Goal: Information Seeking & Learning: Learn about a topic

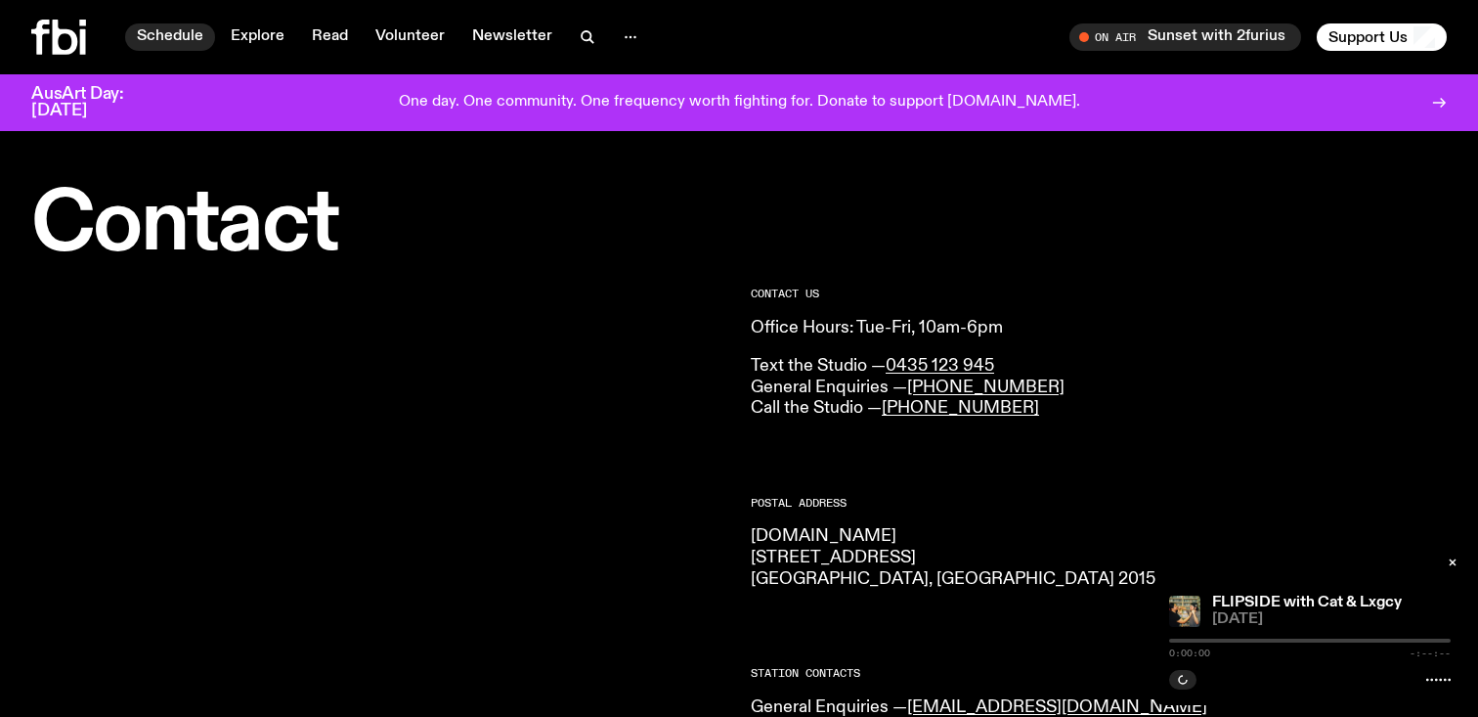
click at [177, 37] on link "Schedule" at bounding box center [170, 36] width 90 height 27
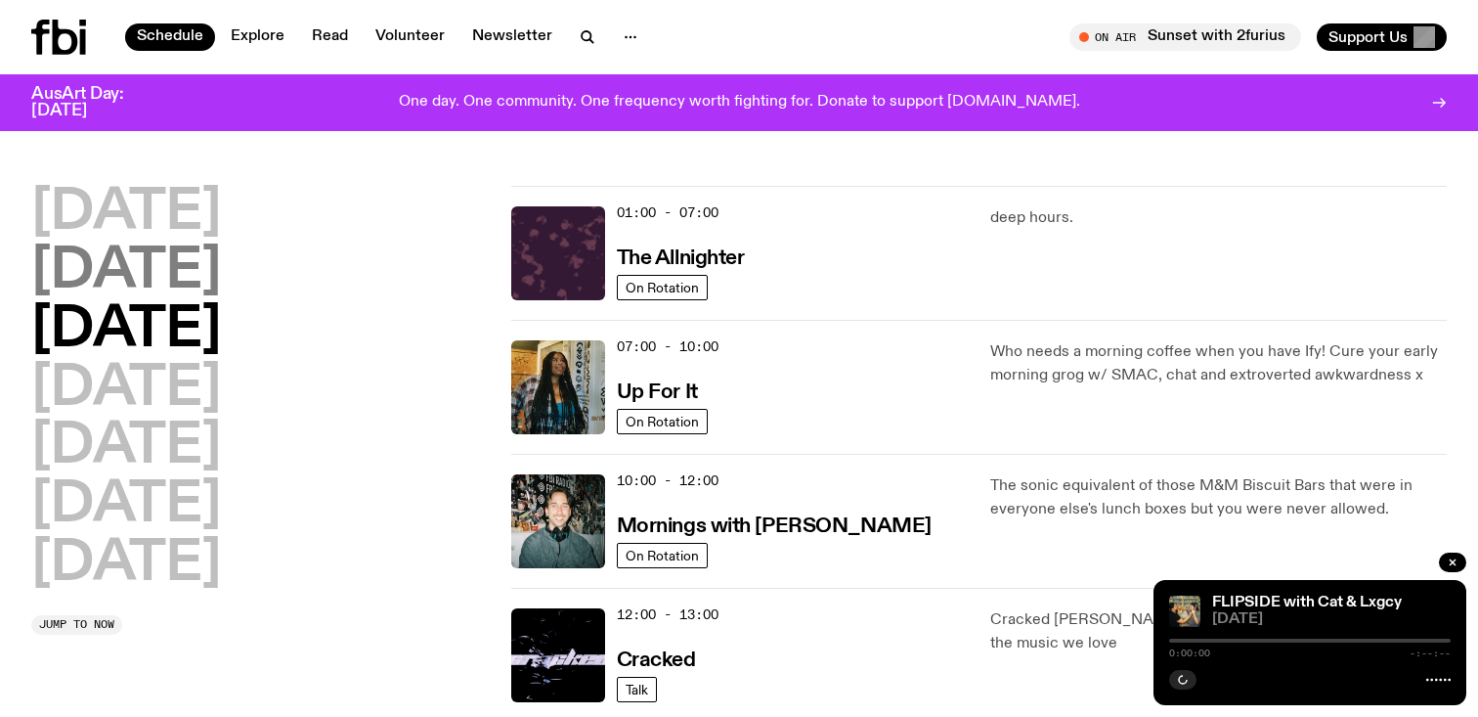
click at [221, 259] on h2 "[DATE]" at bounding box center [126, 271] width 190 height 55
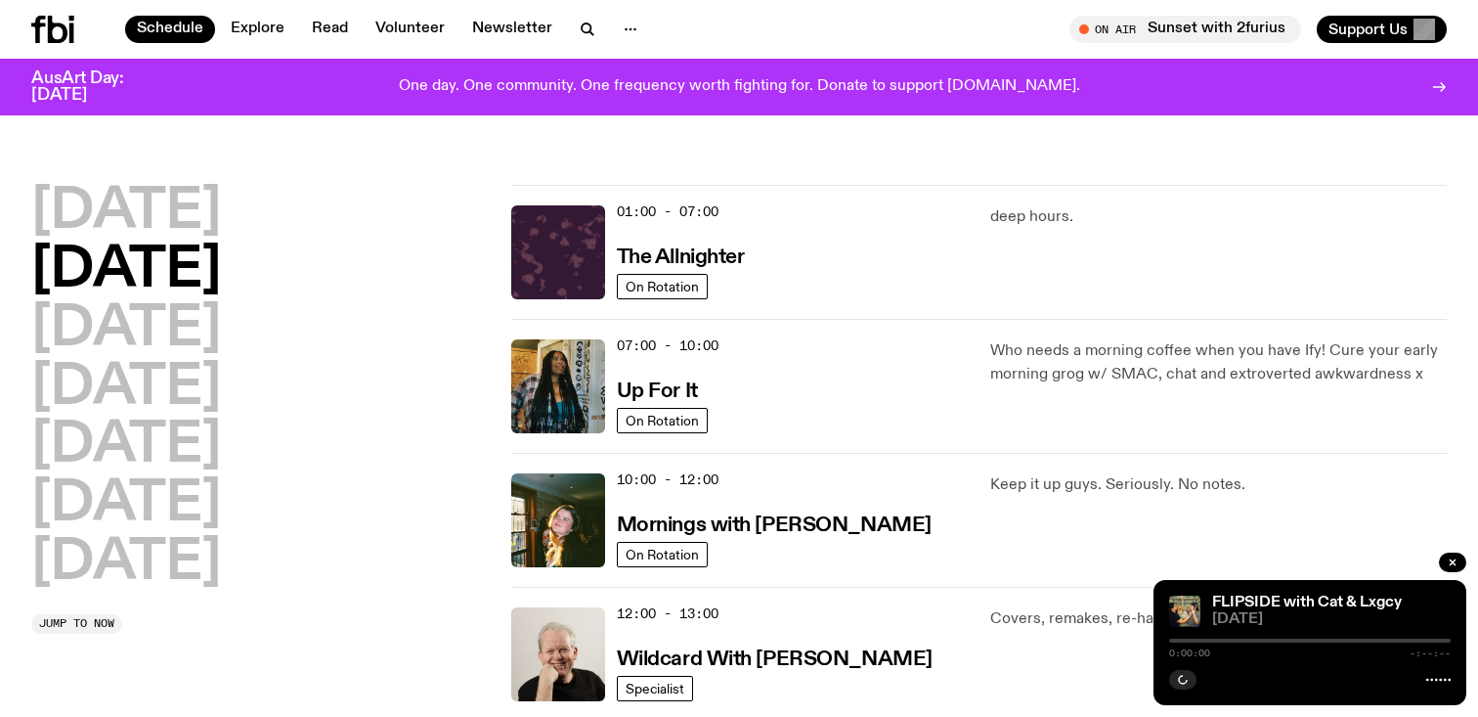
scroll to position [55, 0]
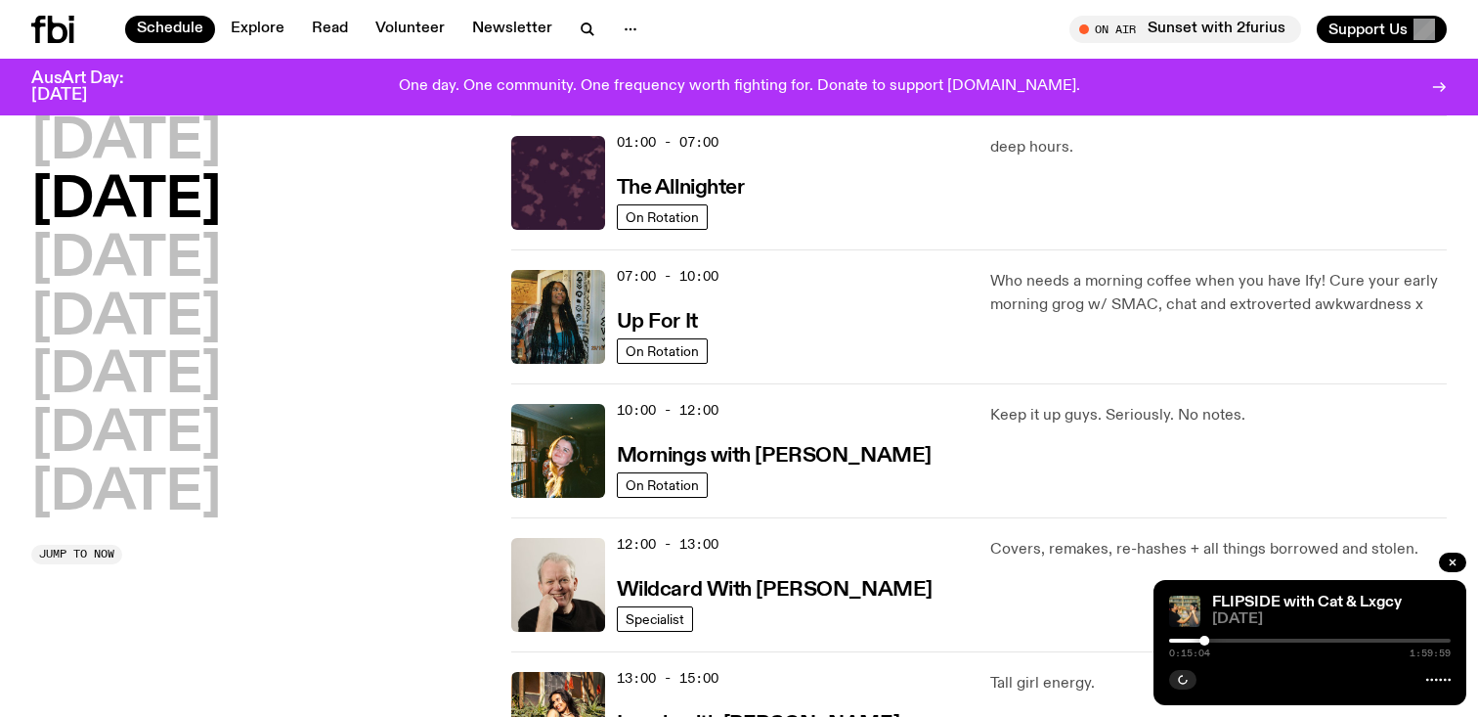
click at [175, 187] on h2 "[DATE]" at bounding box center [126, 201] width 190 height 55
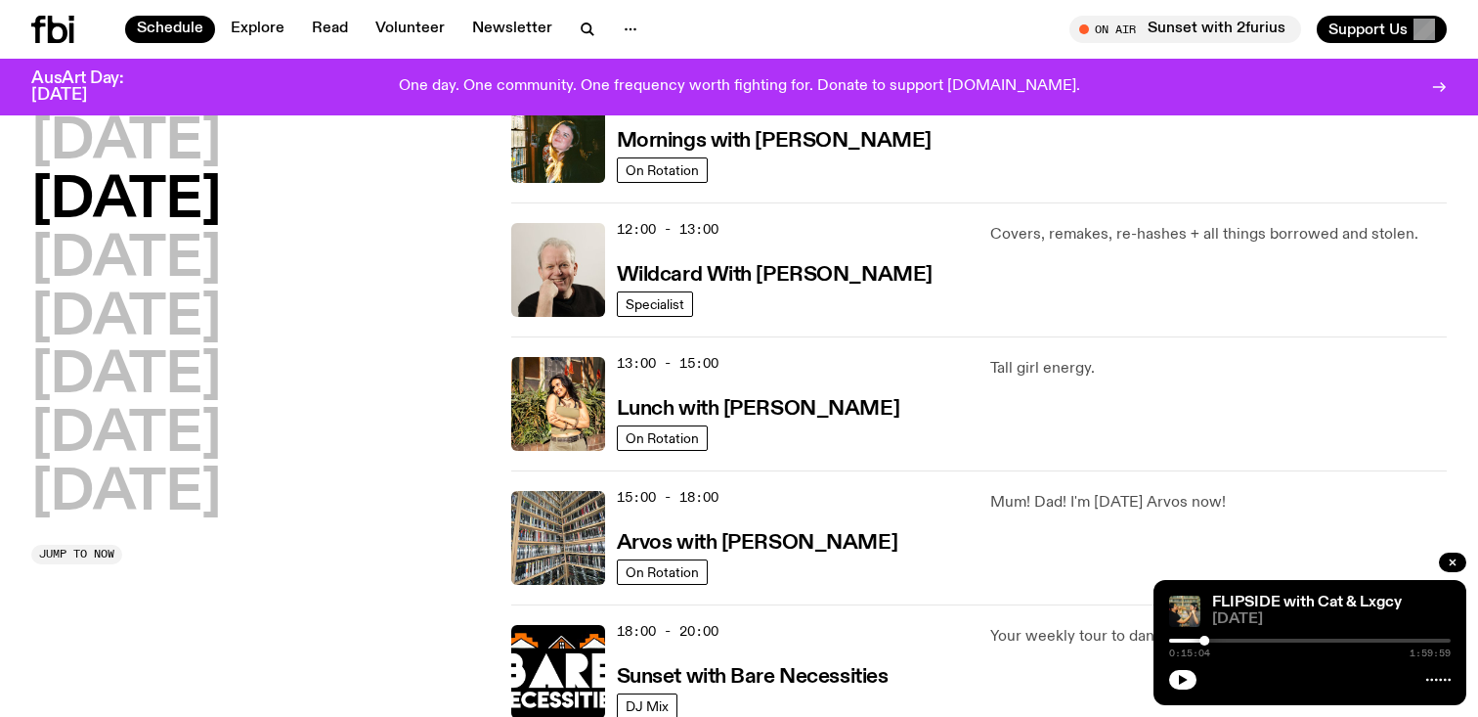
scroll to position [372, 0]
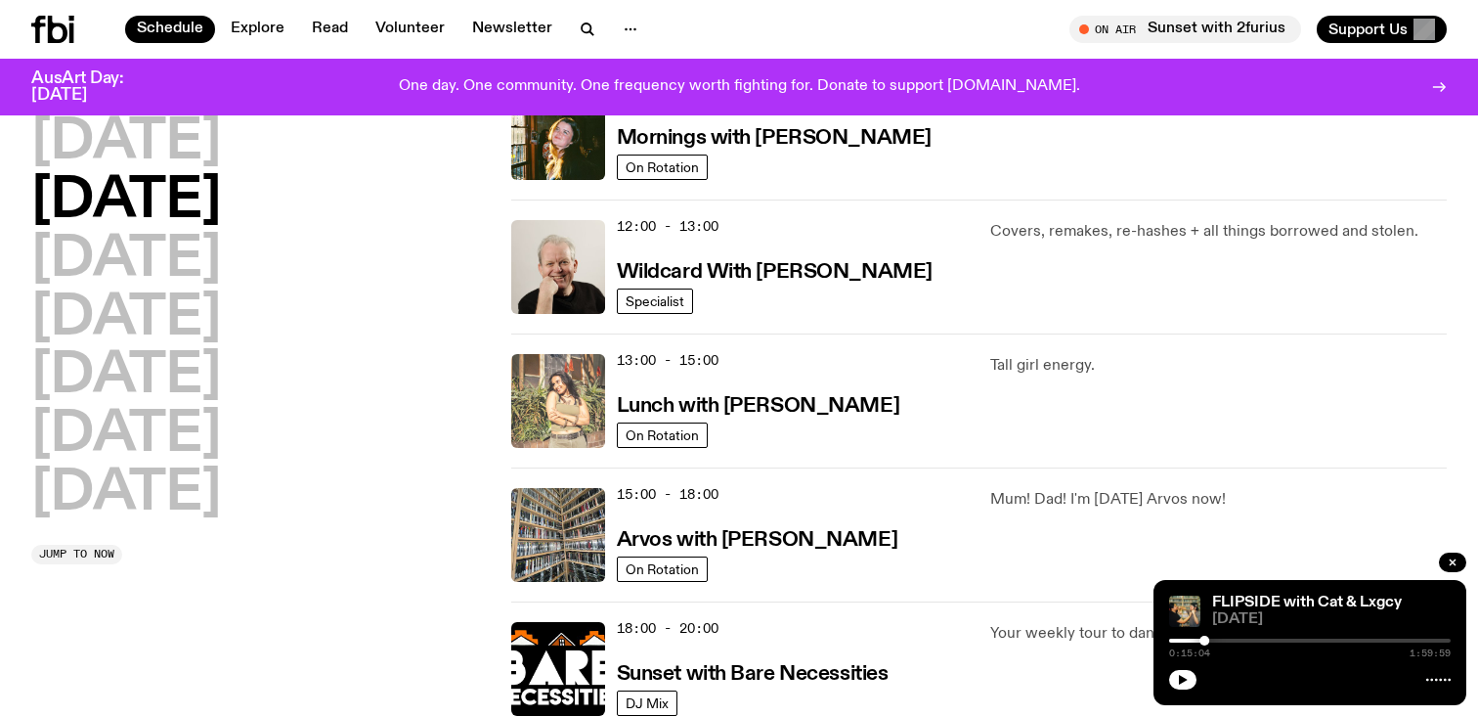
click at [577, 406] on img at bounding box center [558, 401] width 94 height 94
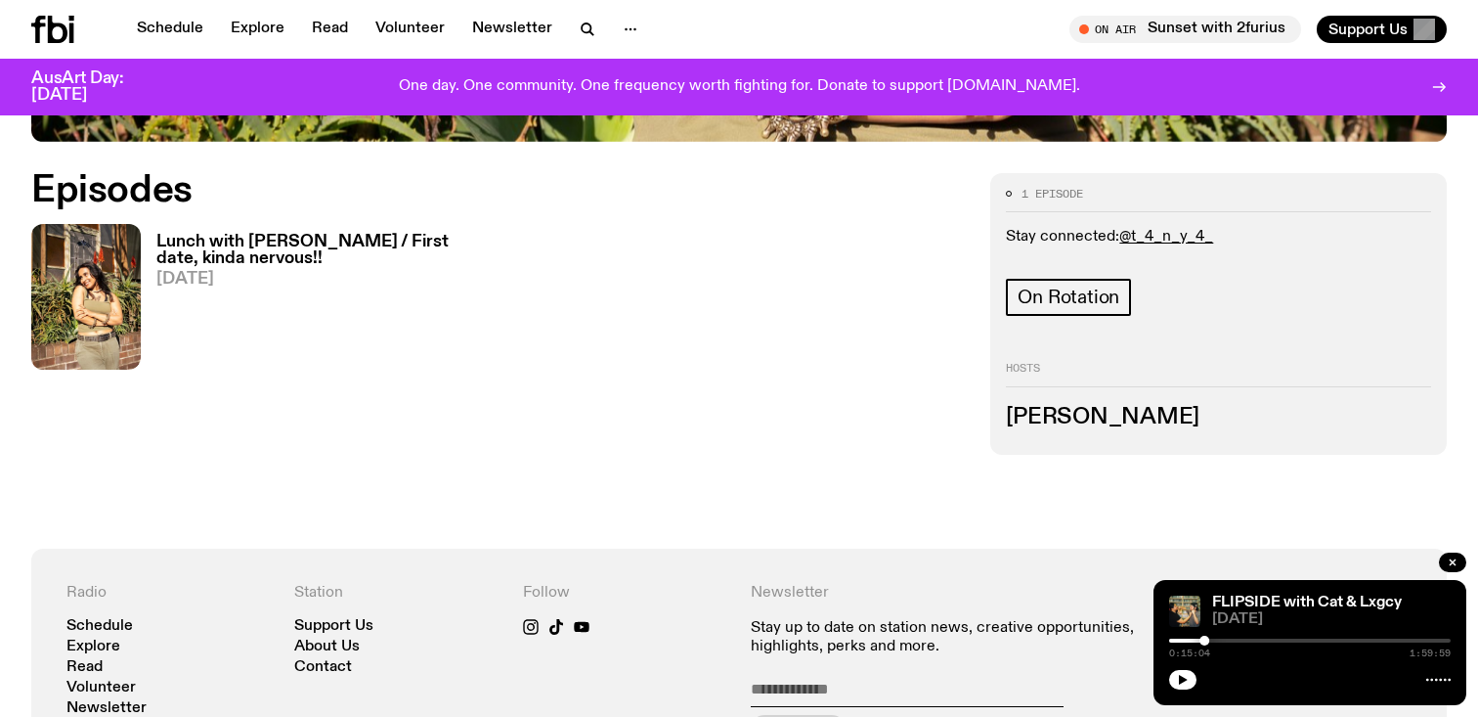
scroll to position [931, 0]
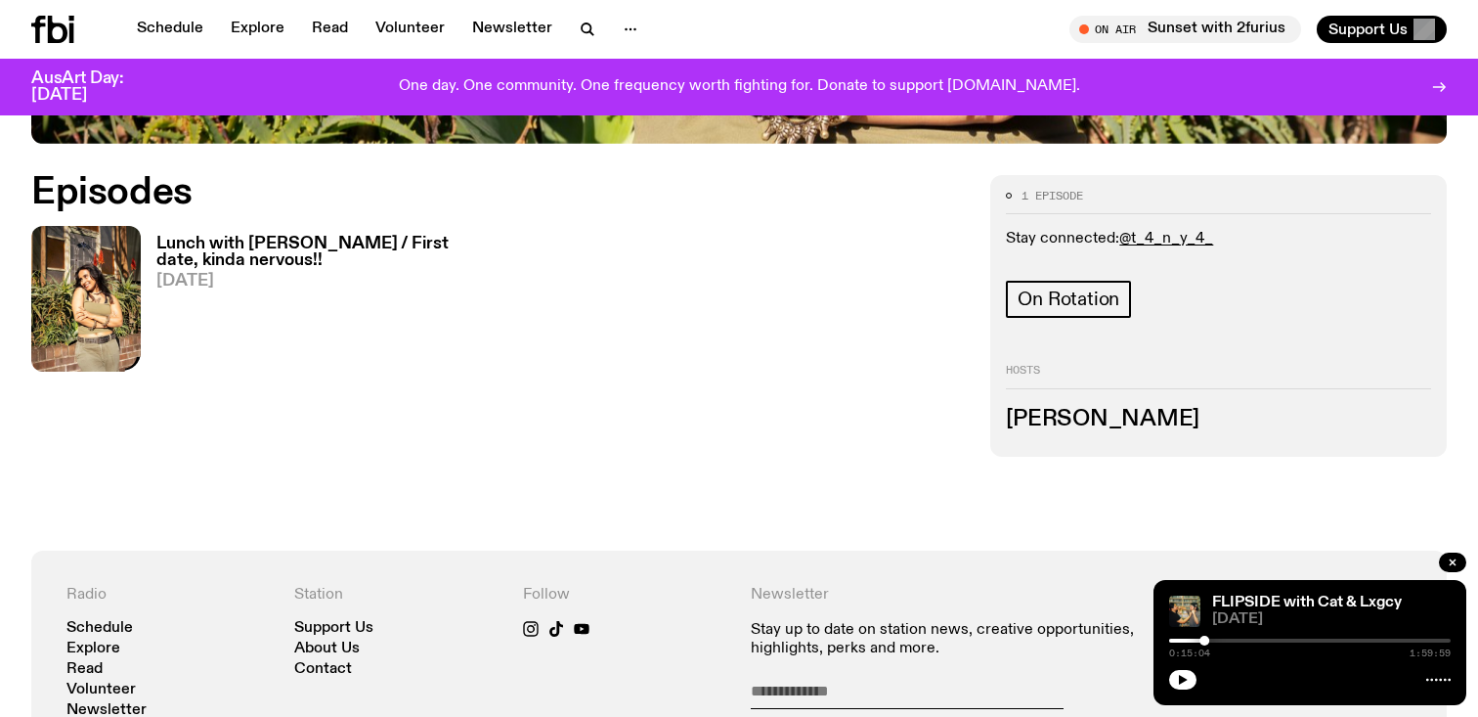
click at [80, 344] on img at bounding box center [85, 299] width 109 height 146
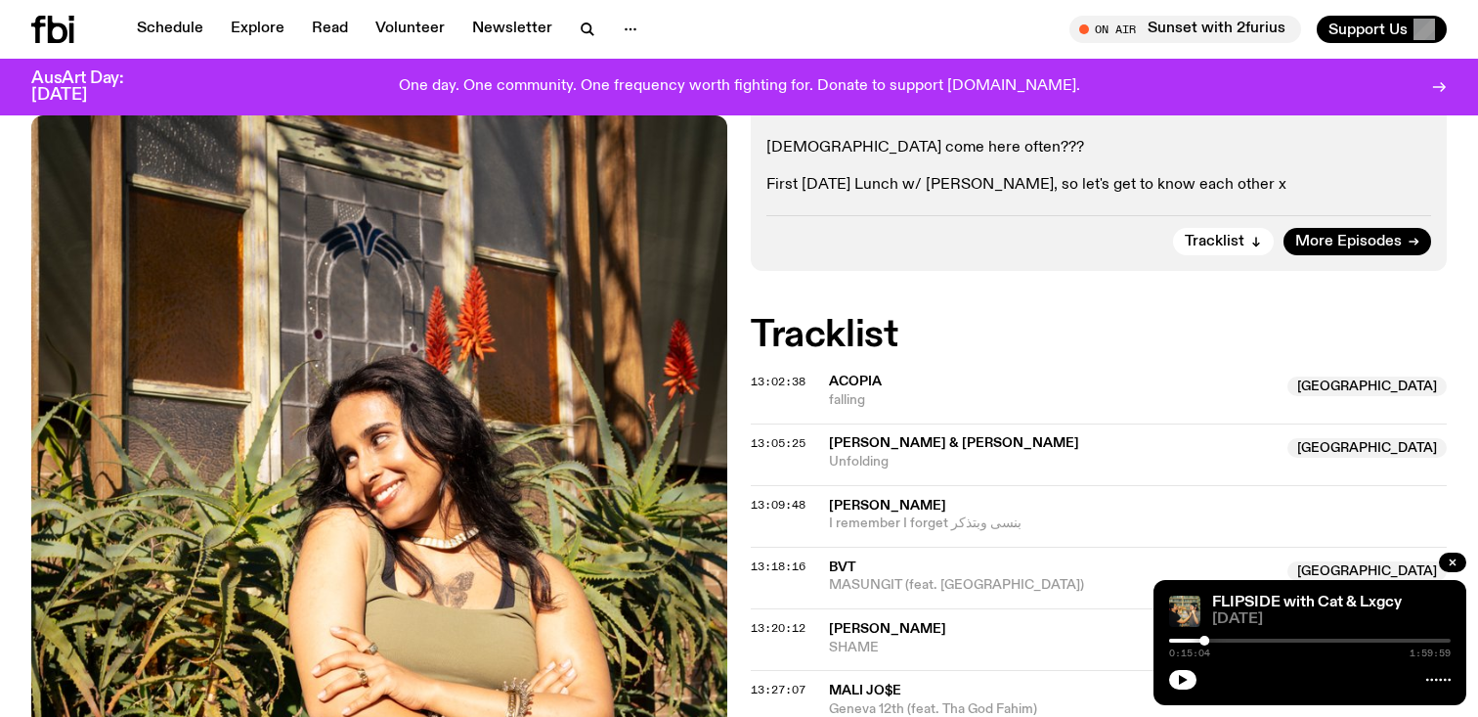
scroll to position [514, 0]
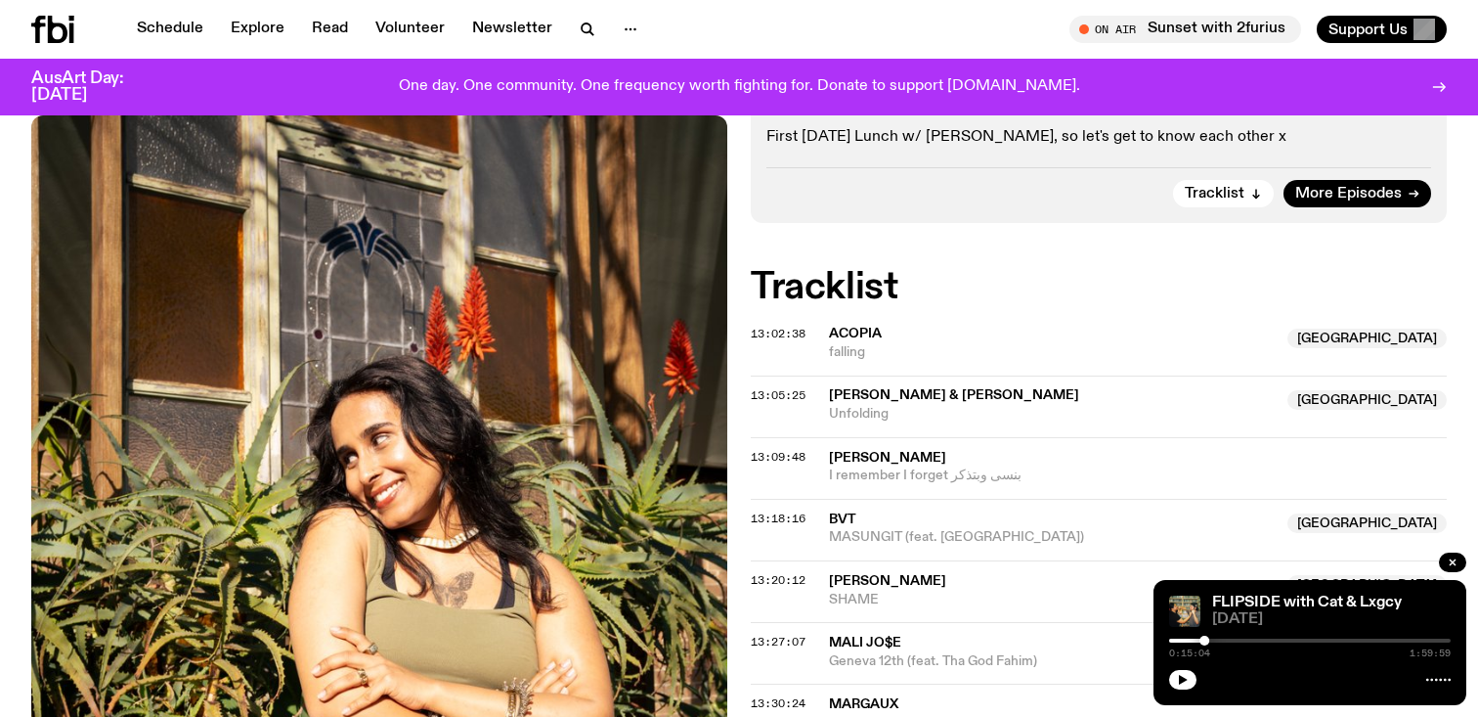
click at [912, 345] on span "falling" at bounding box center [1052, 352] width 447 height 19
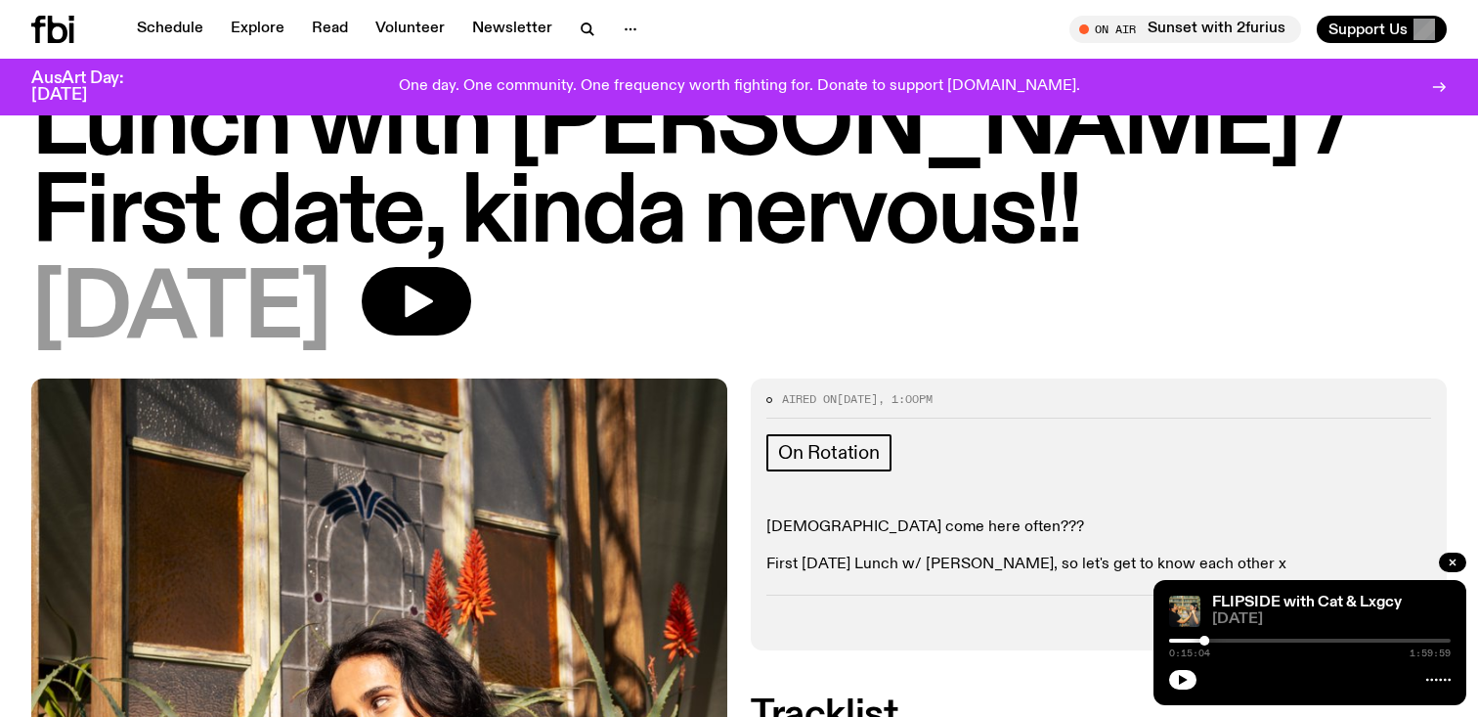
scroll to position [50, 0]
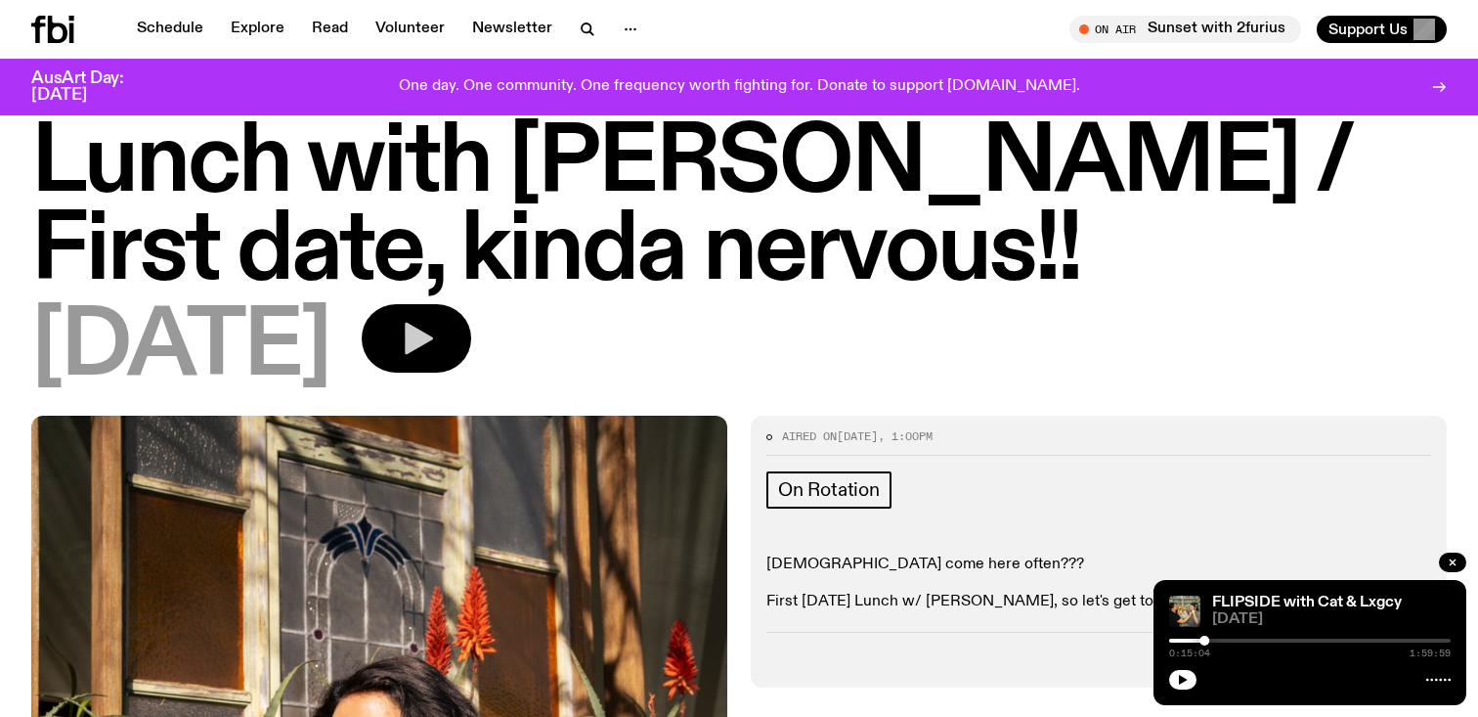
click at [457, 318] on button "button" at bounding box center [416, 338] width 109 height 68
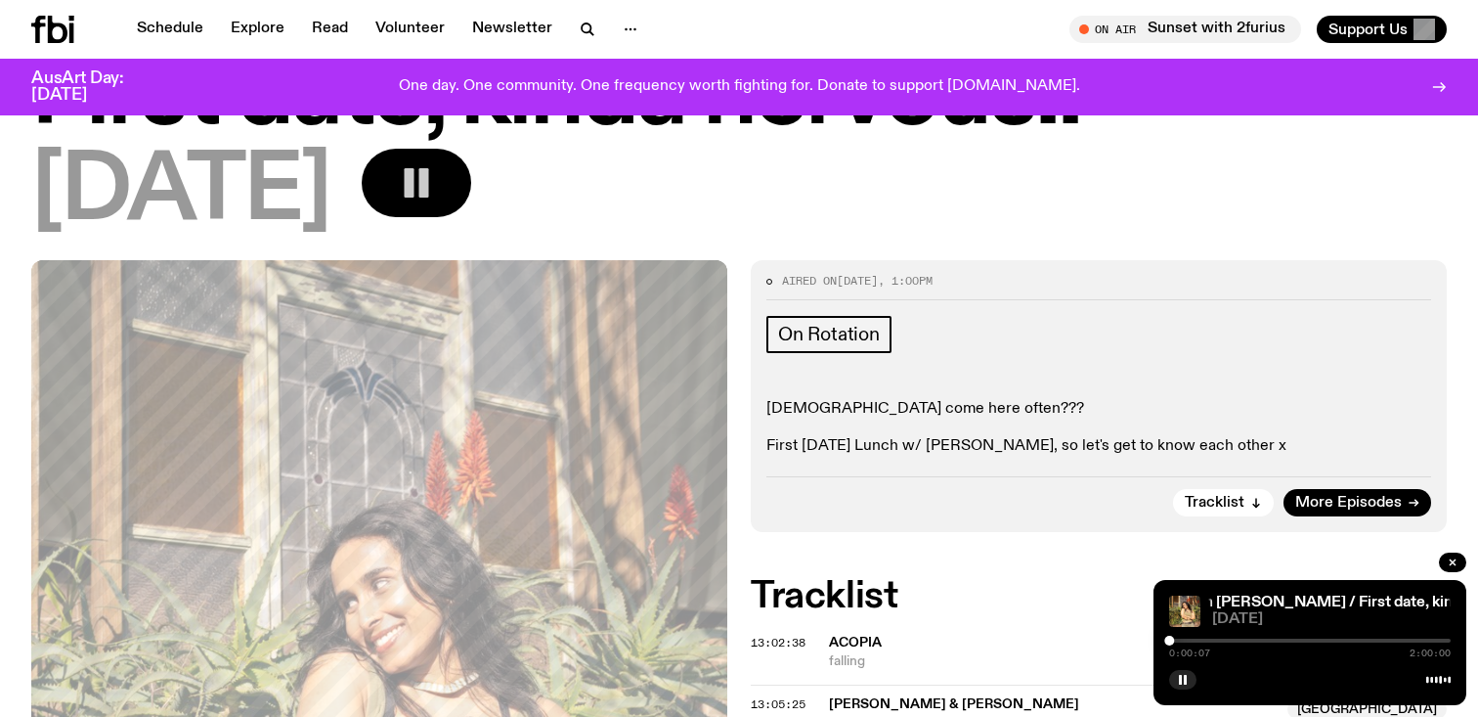
scroll to position [0, 0]
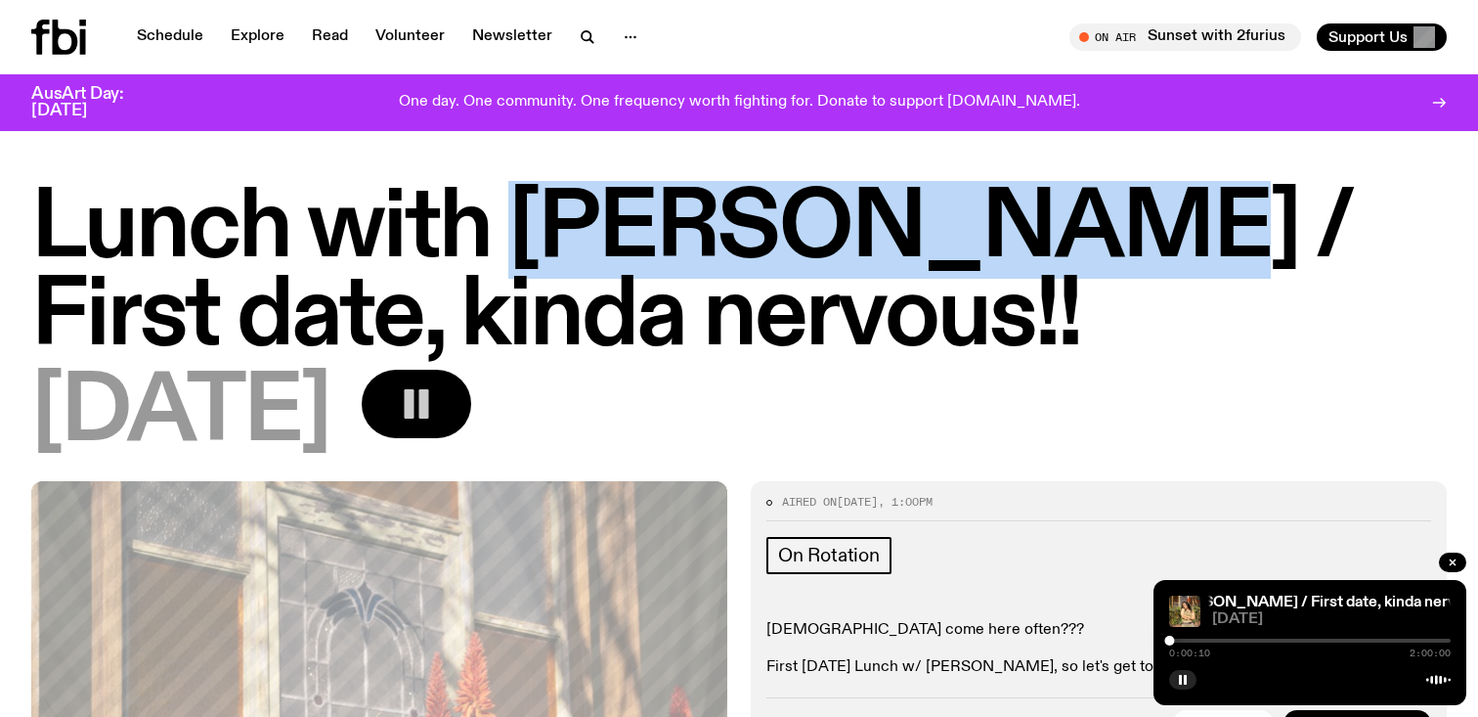
drag, startPoint x: 525, startPoint y: 239, endPoint x: 1047, endPoint y: 242, distance: 522.0
click at [1047, 242] on h1 "Lunch with [PERSON_NAME] / First date, kinda nervous!!" at bounding box center [739, 274] width 1416 height 176
copy h1 "[PERSON_NAME]"
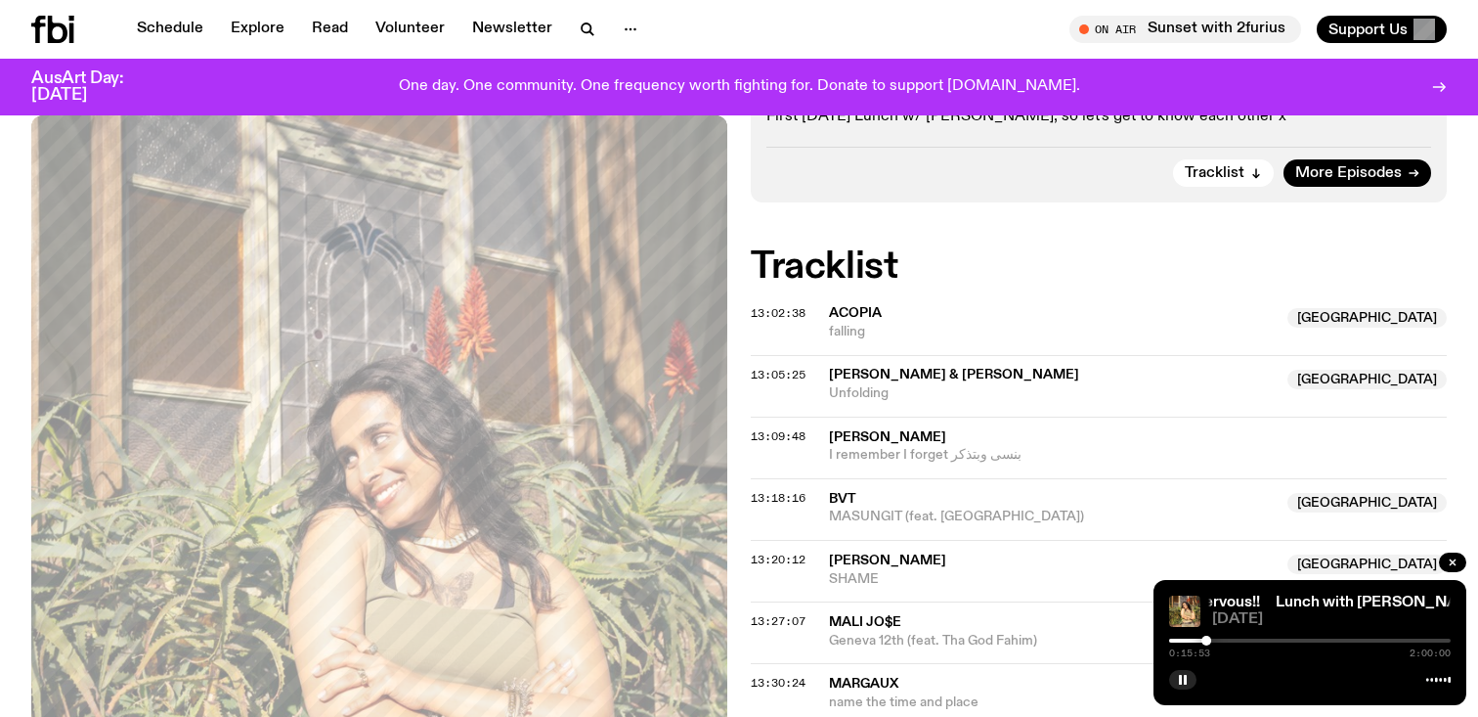
scroll to position [528, 0]
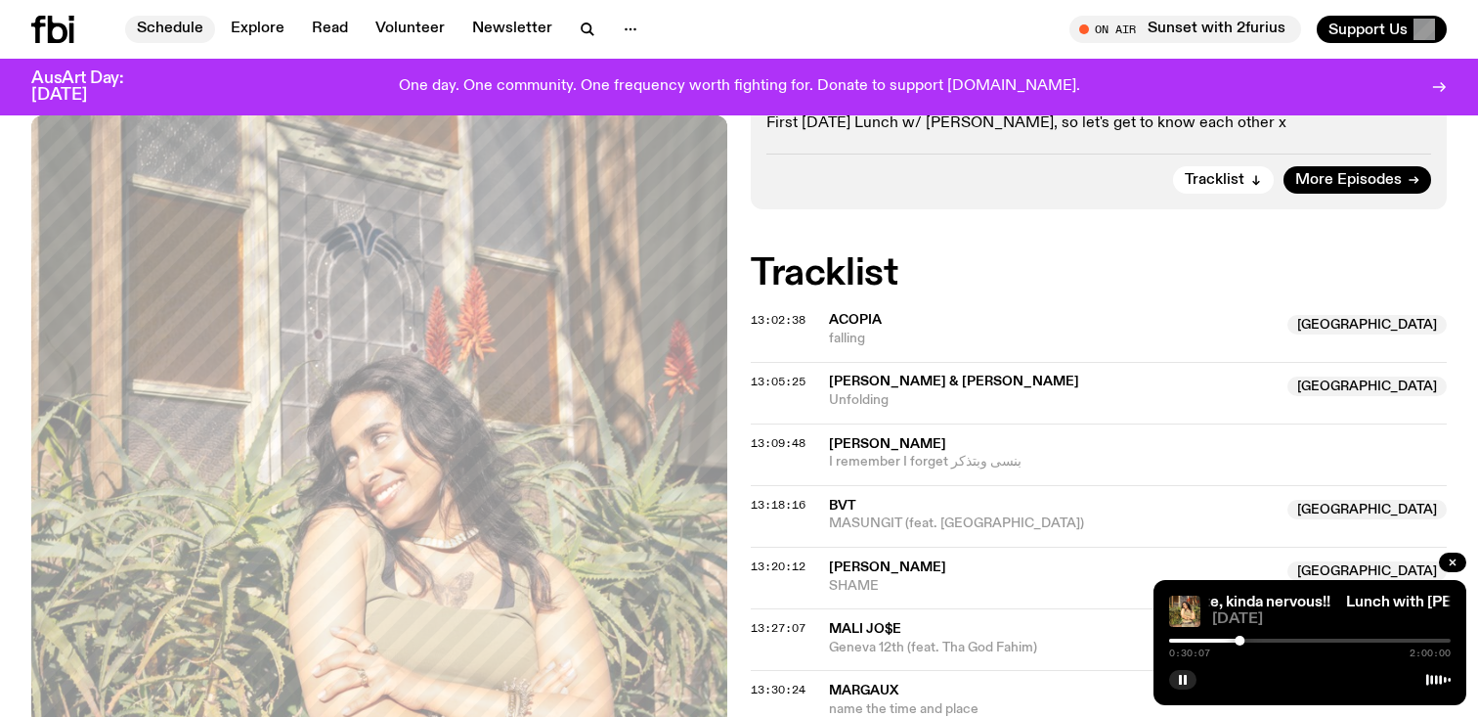
click at [171, 25] on link "Schedule" at bounding box center [170, 29] width 90 height 27
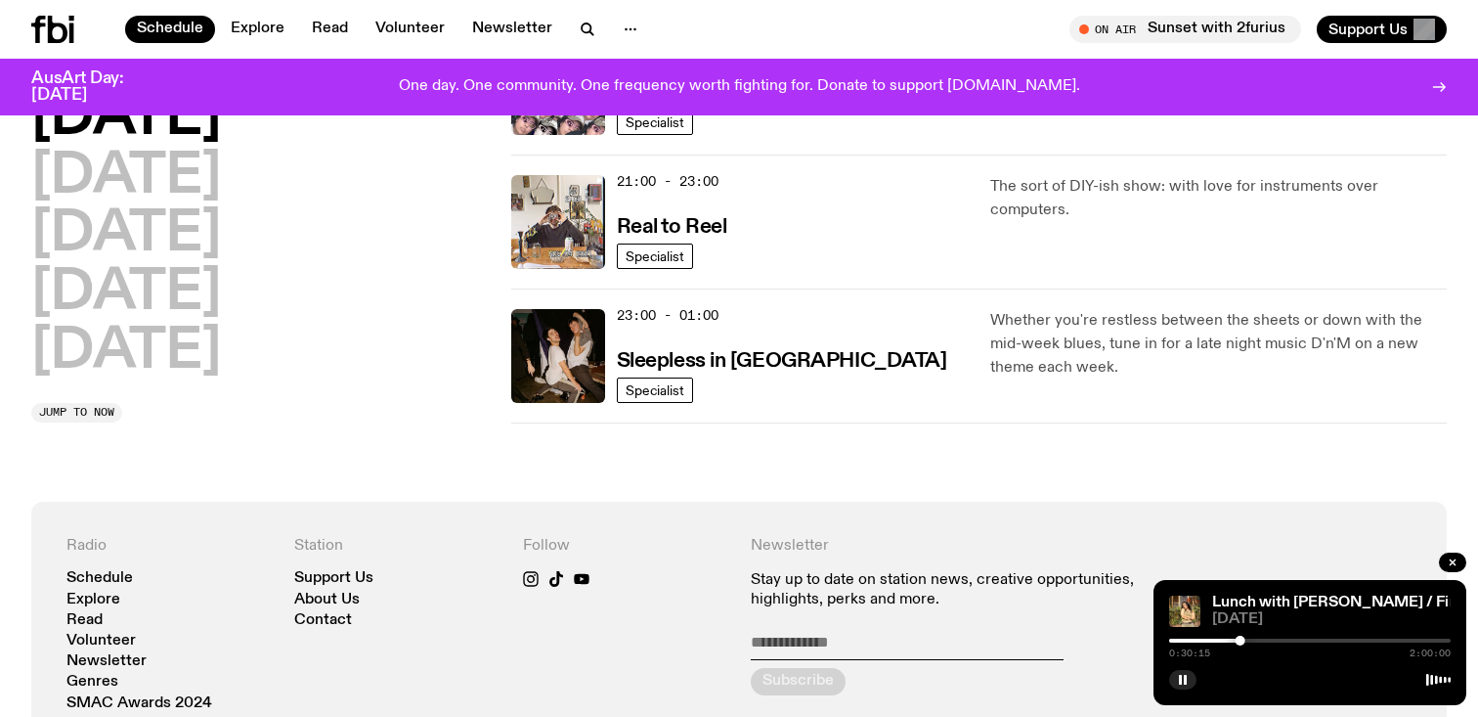
scroll to position [1088, 0]
click at [551, 365] on img at bounding box center [558, 355] width 94 height 94
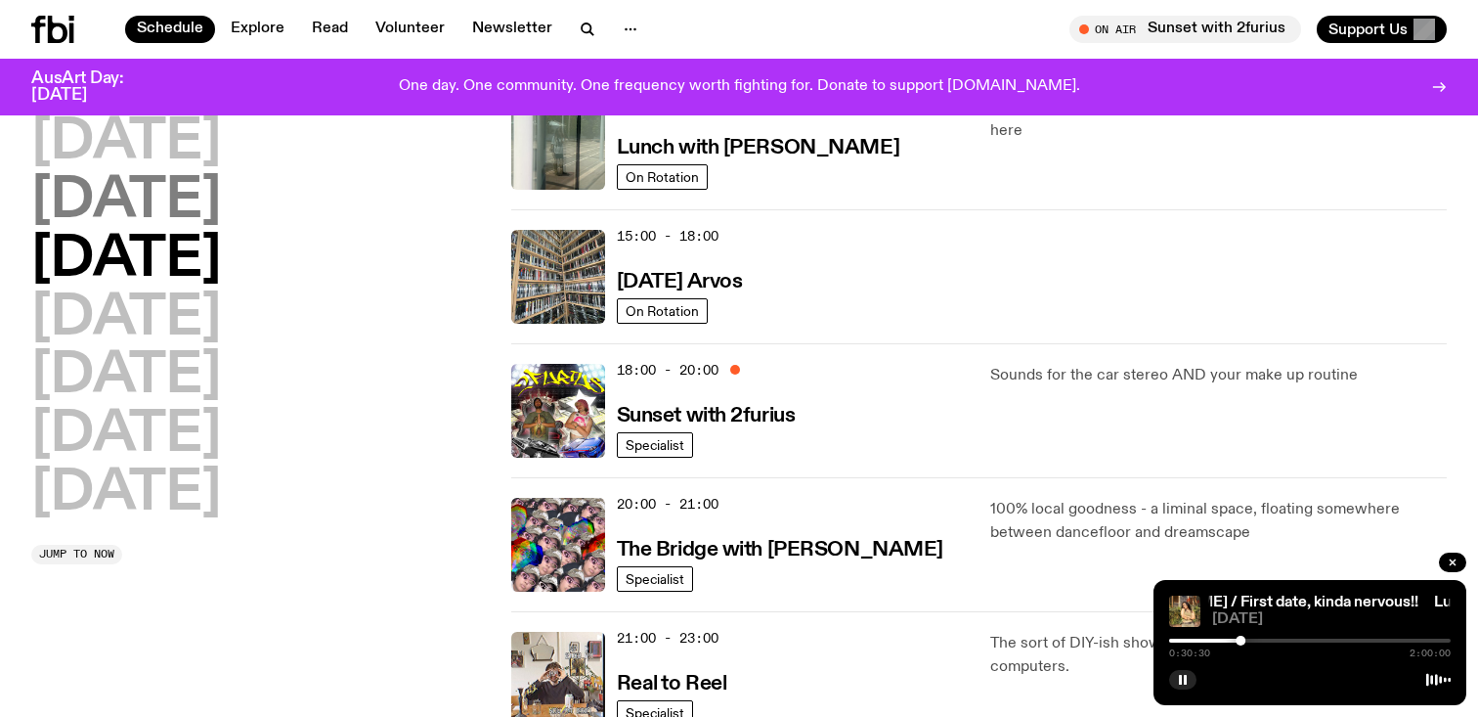
click at [148, 213] on h2 "[DATE]" at bounding box center [126, 201] width 190 height 55
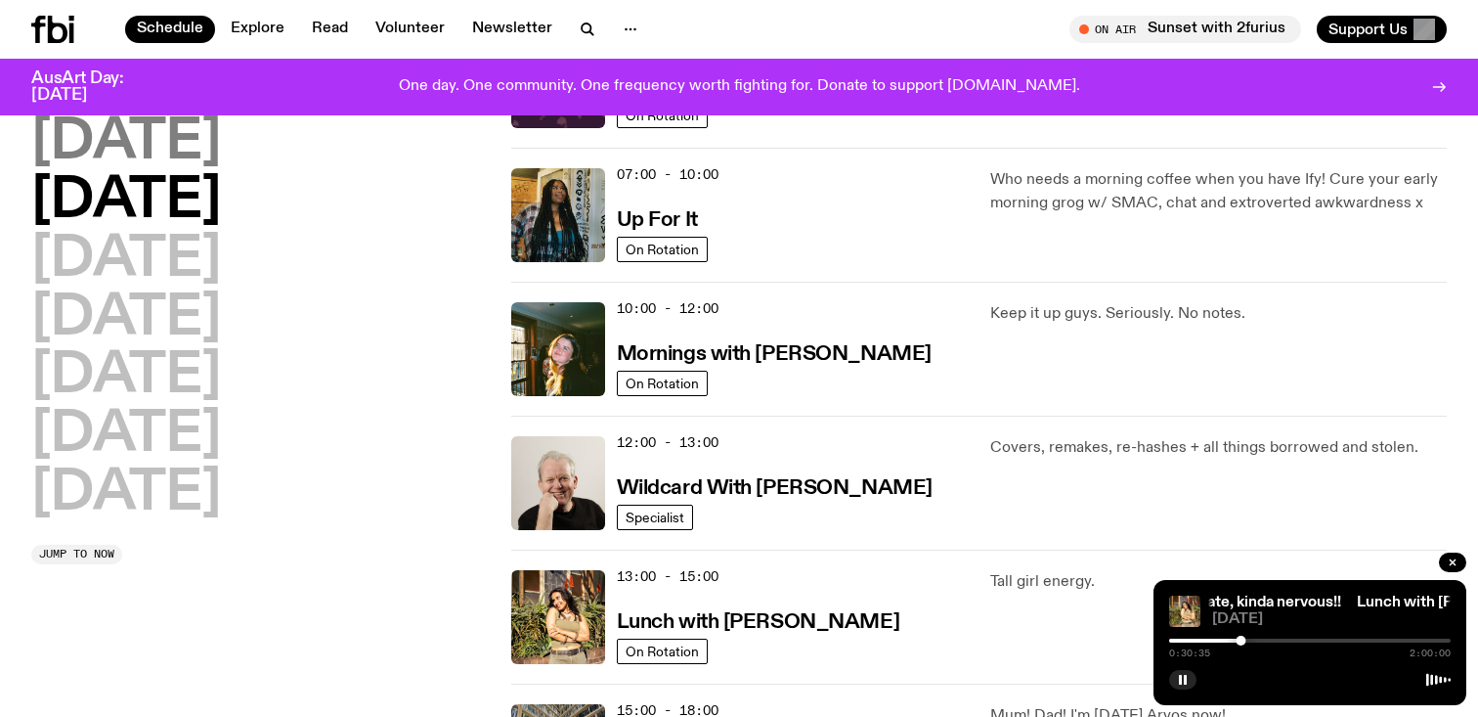
click at [197, 152] on h2 "[DATE]" at bounding box center [126, 142] width 190 height 55
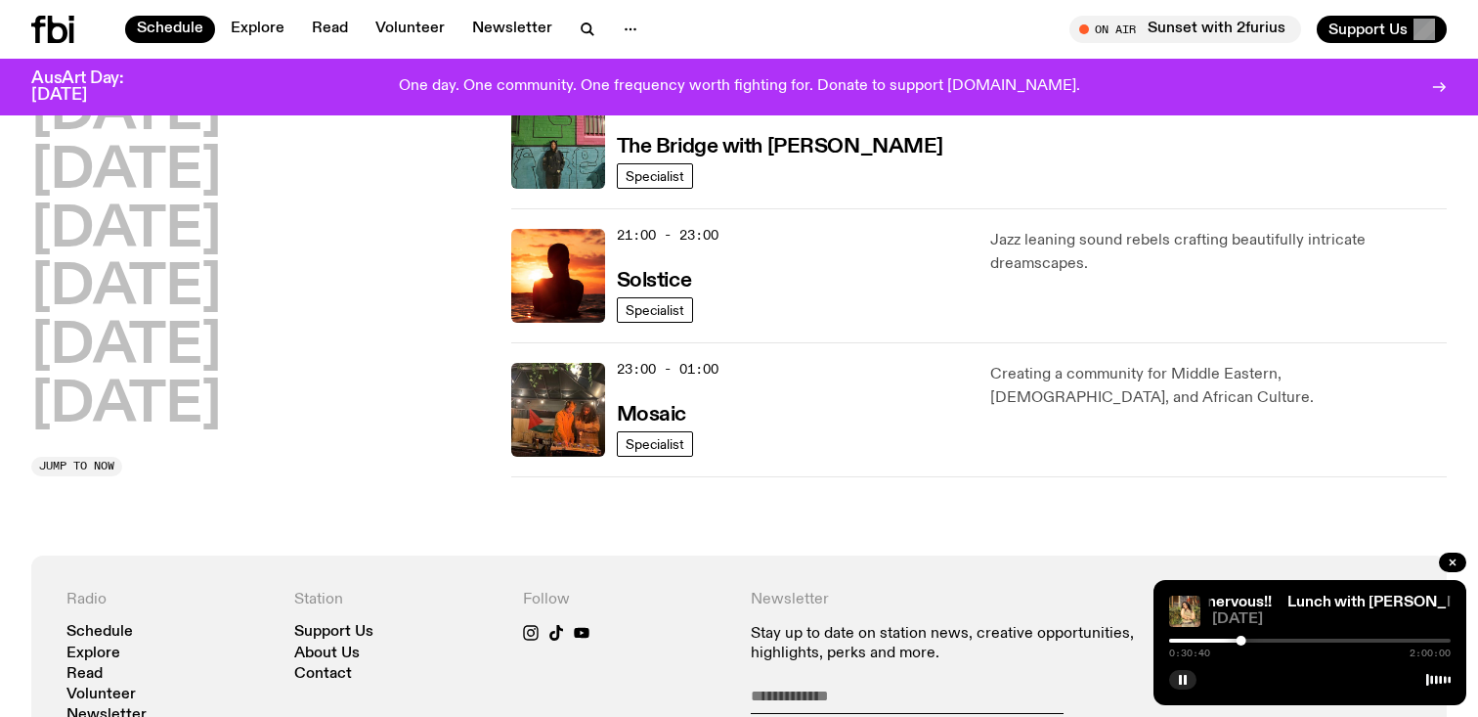
scroll to position [1042, 0]
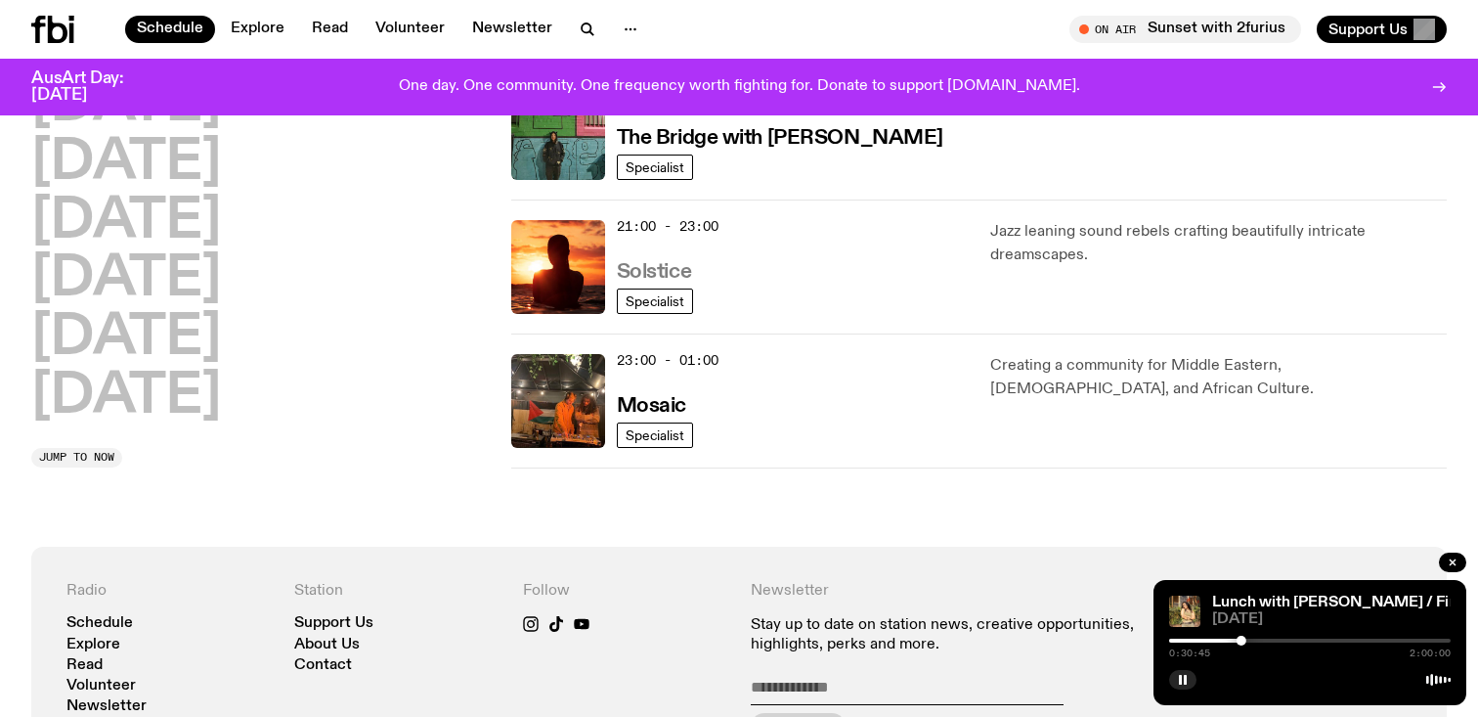
click at [647, 273] on h3 "Solstice" at bounding box center [654, 272] width 74 height 21
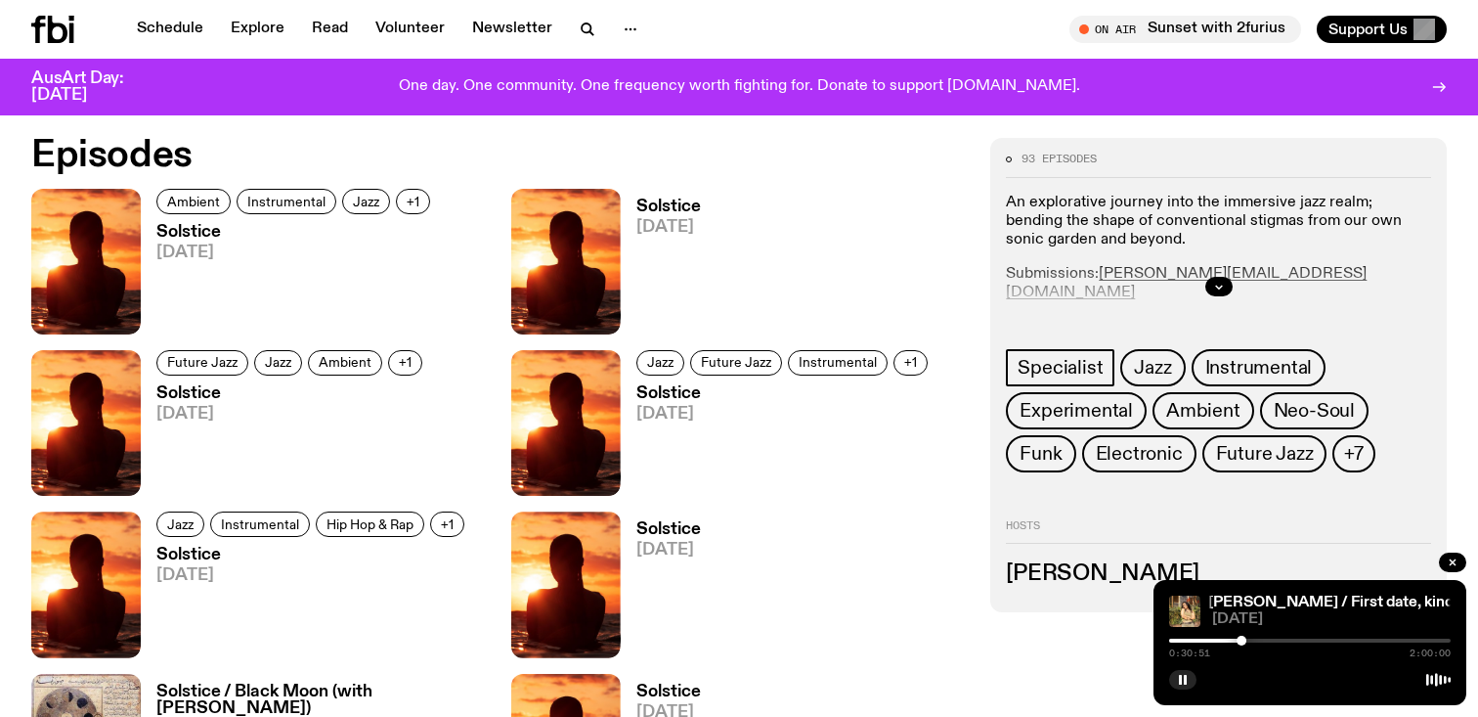
scroll to position [975, 0]
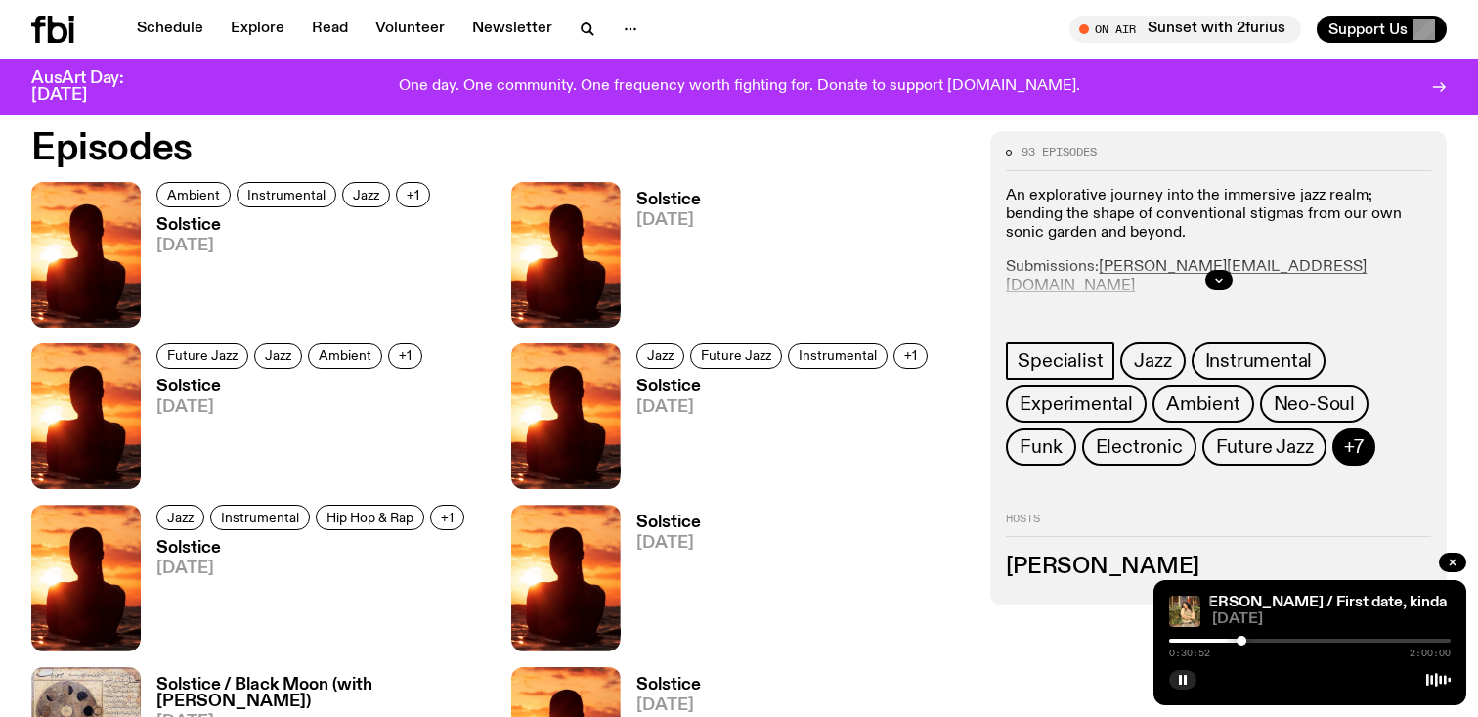
click at [1344, 437] on span "+7" at bounding box center [1354, 447] width 20 height 22
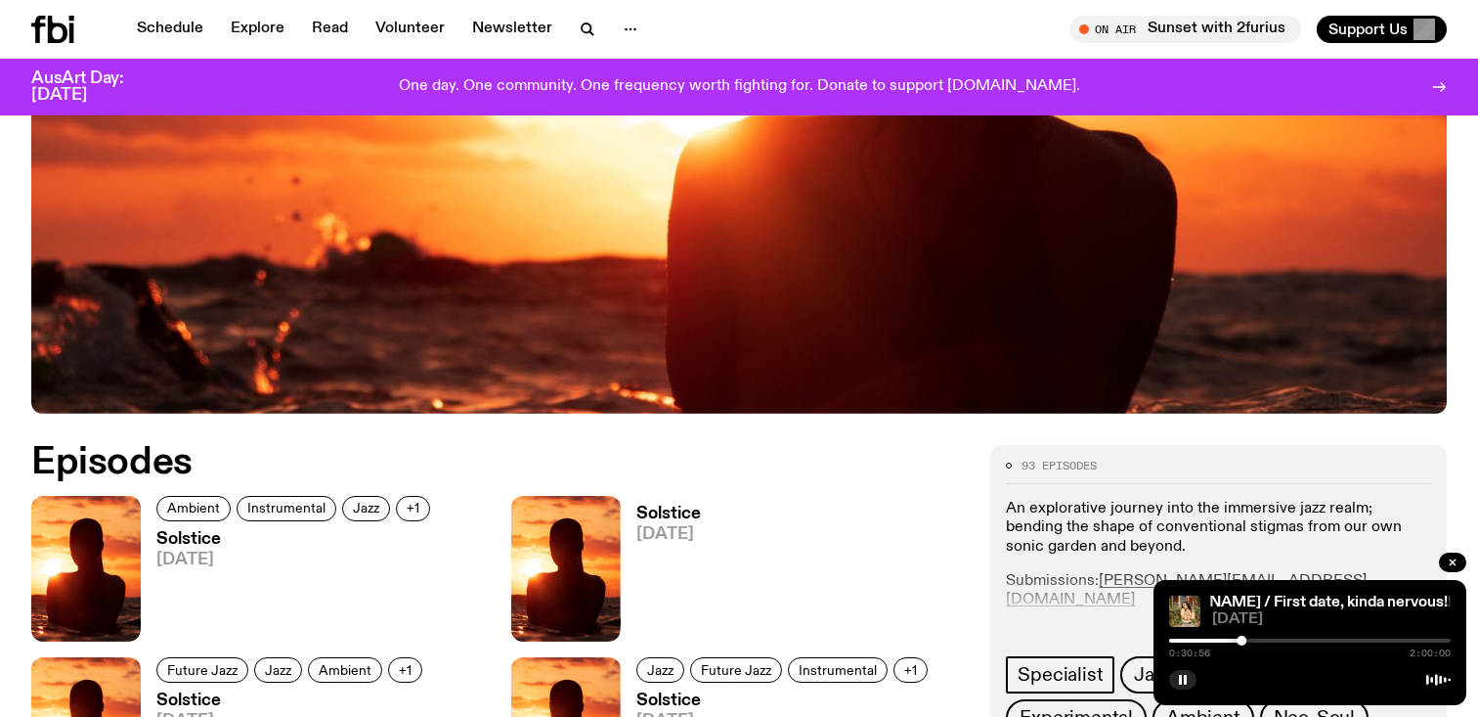
scroll to position [1021, 0]
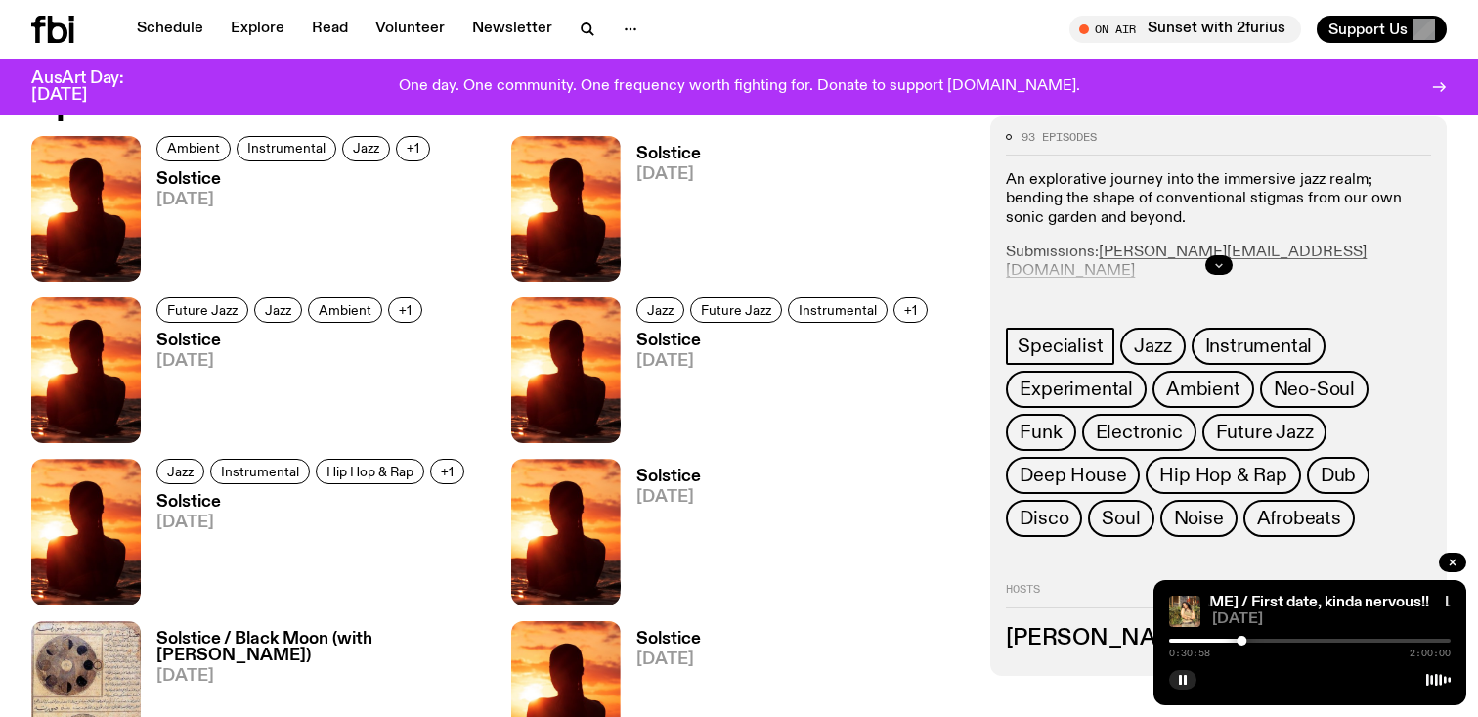
click at [1219, 264] on icon "button" at bounding box center [1219, 265] width 12 height 12
drag, startPoint x: 1272, startPoint y: 252, endPoint x: 1101, endPoint y: 257, distance: 171.1
click at [1101, 257] on p "Submissions: [PERSON_NAME][EMAIL_ADDRESS][DOMAIN_NAME]" at bounding box center [1218, 260] width 425 height 37
copy link "[PERSON_NAME][EMAIL_ADDRESS][DOMAIN_NAME]"
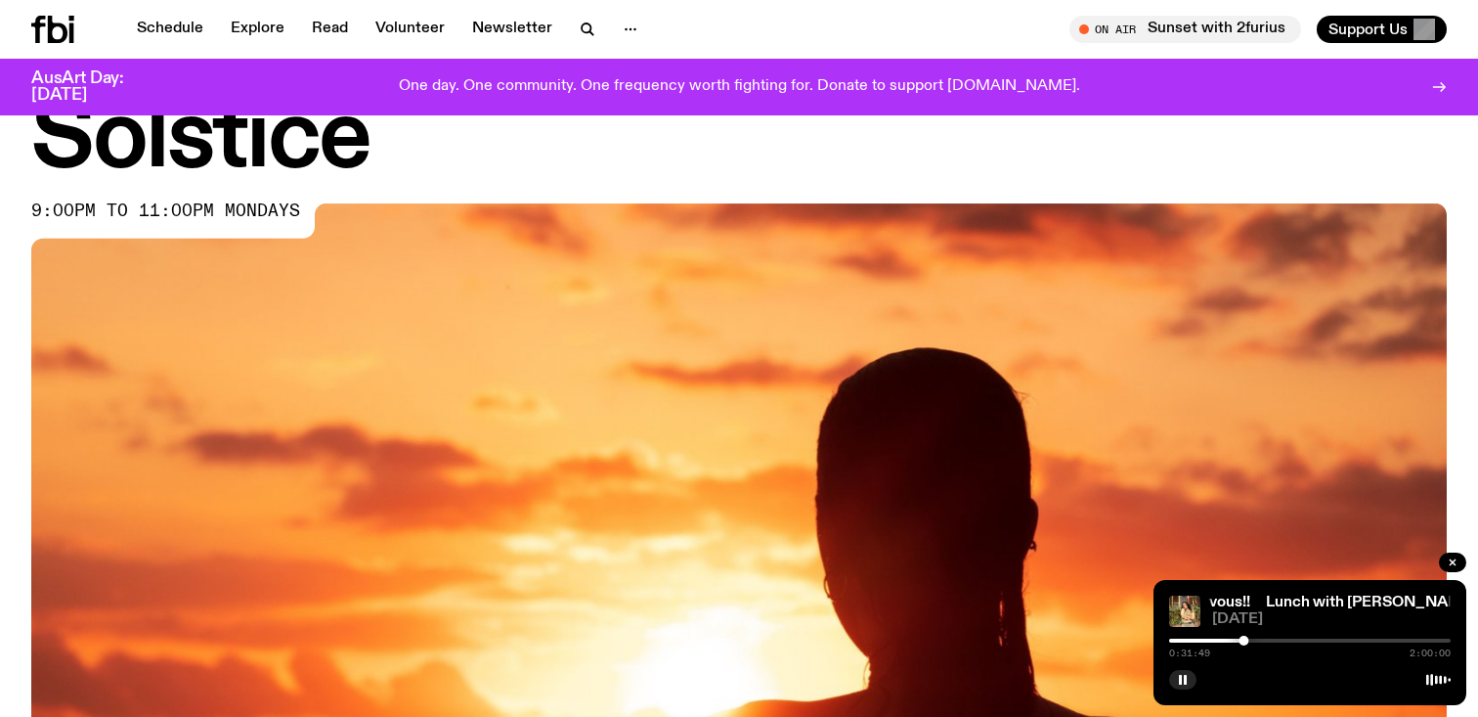
scroll to position [83, 0]
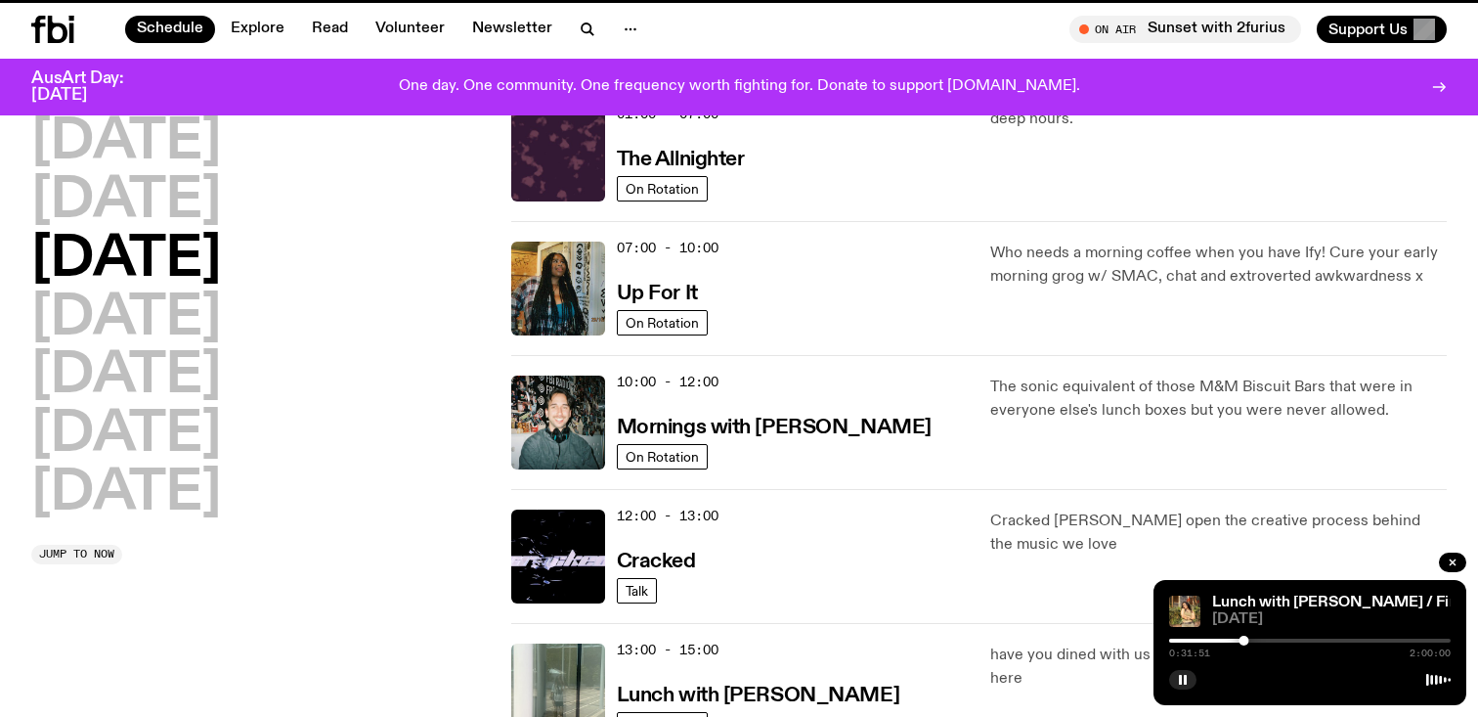
scroll to position [1042, 0]
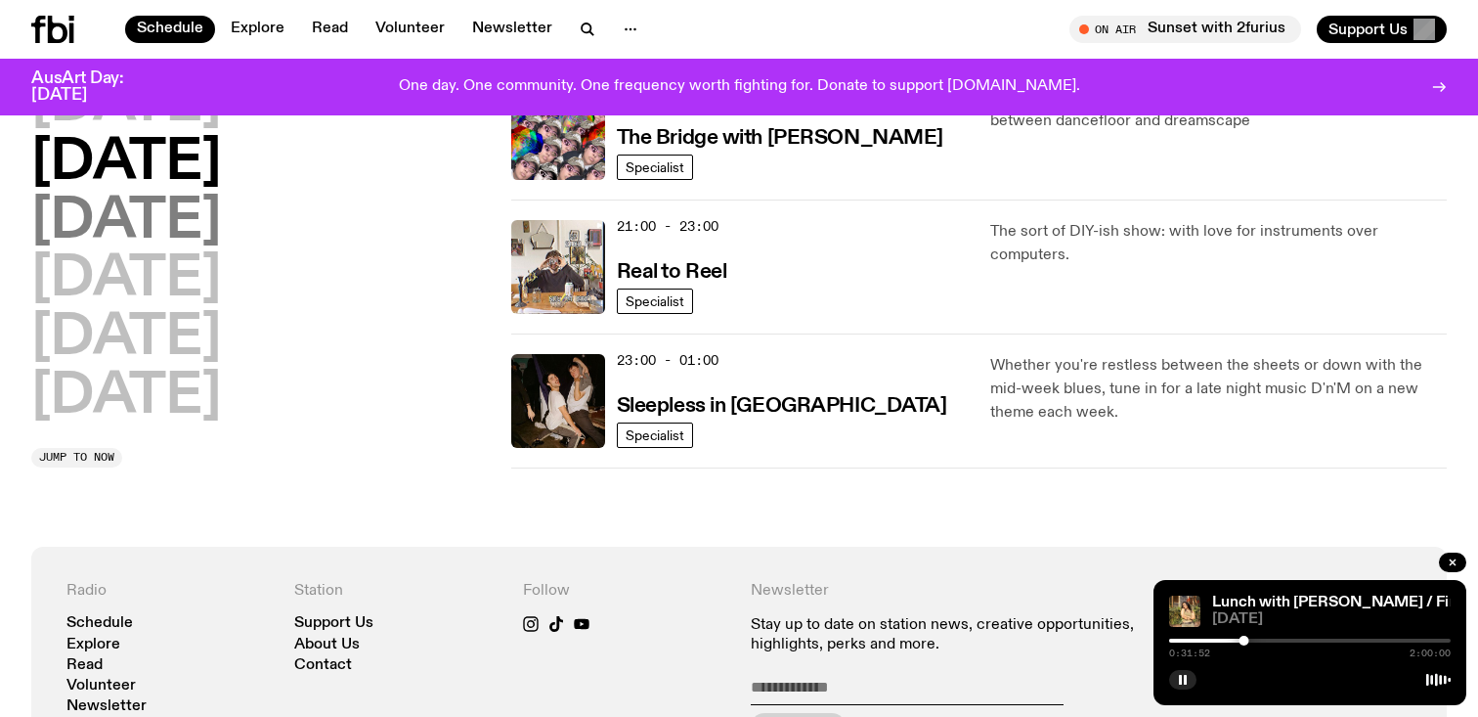
click at [221, 223] on h2 "[DATE]" at bounding box center [126, 222] width 190 height 55
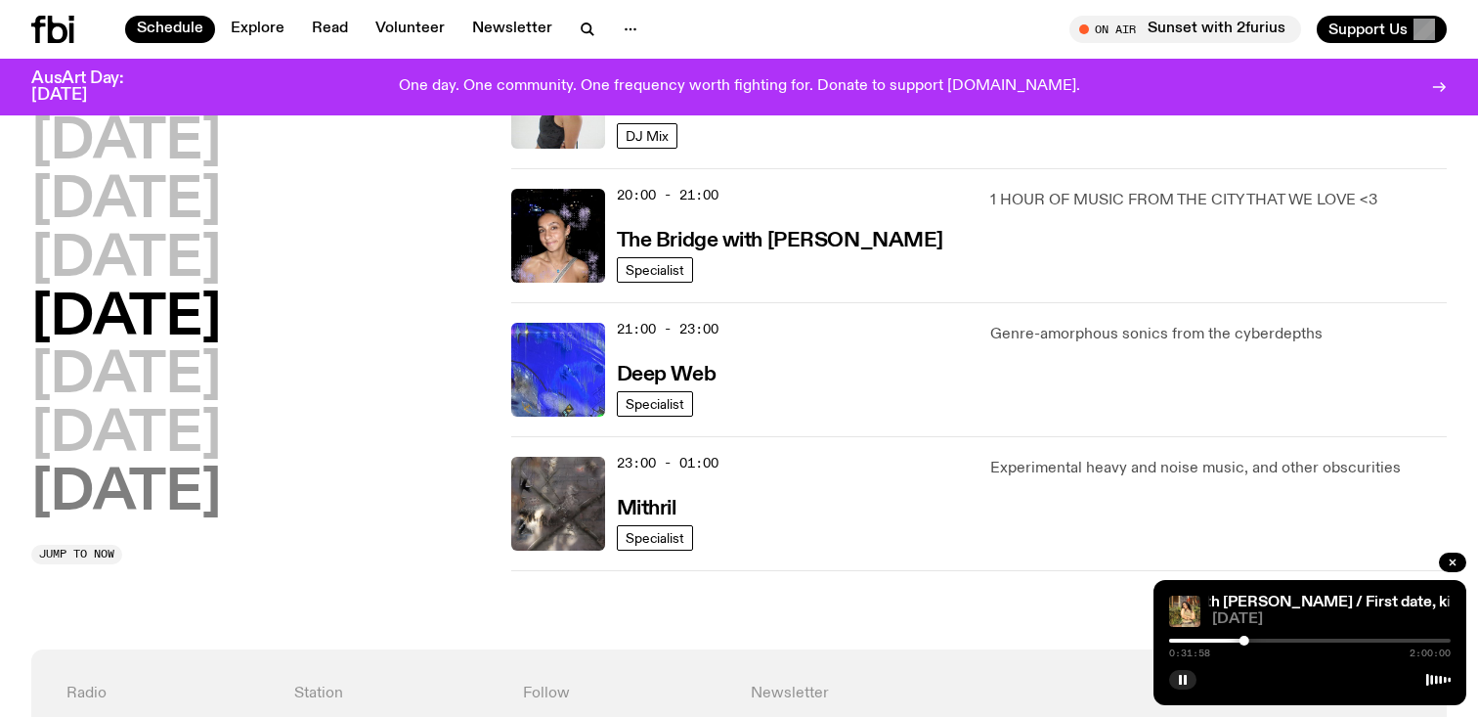
click at [153, 368] on h2 "[DATE]" at bounding box center [126, 376] width 190 height 55
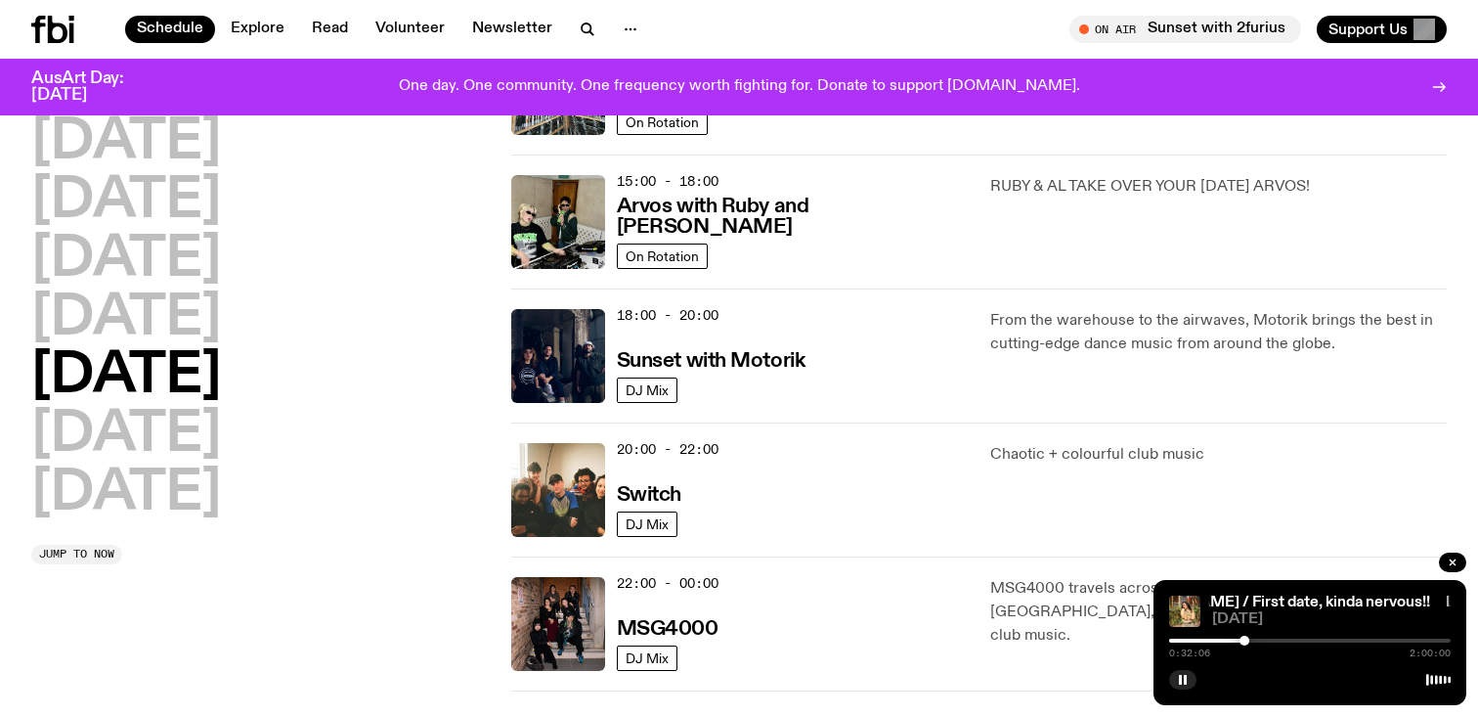
scroll to position [684, 0]
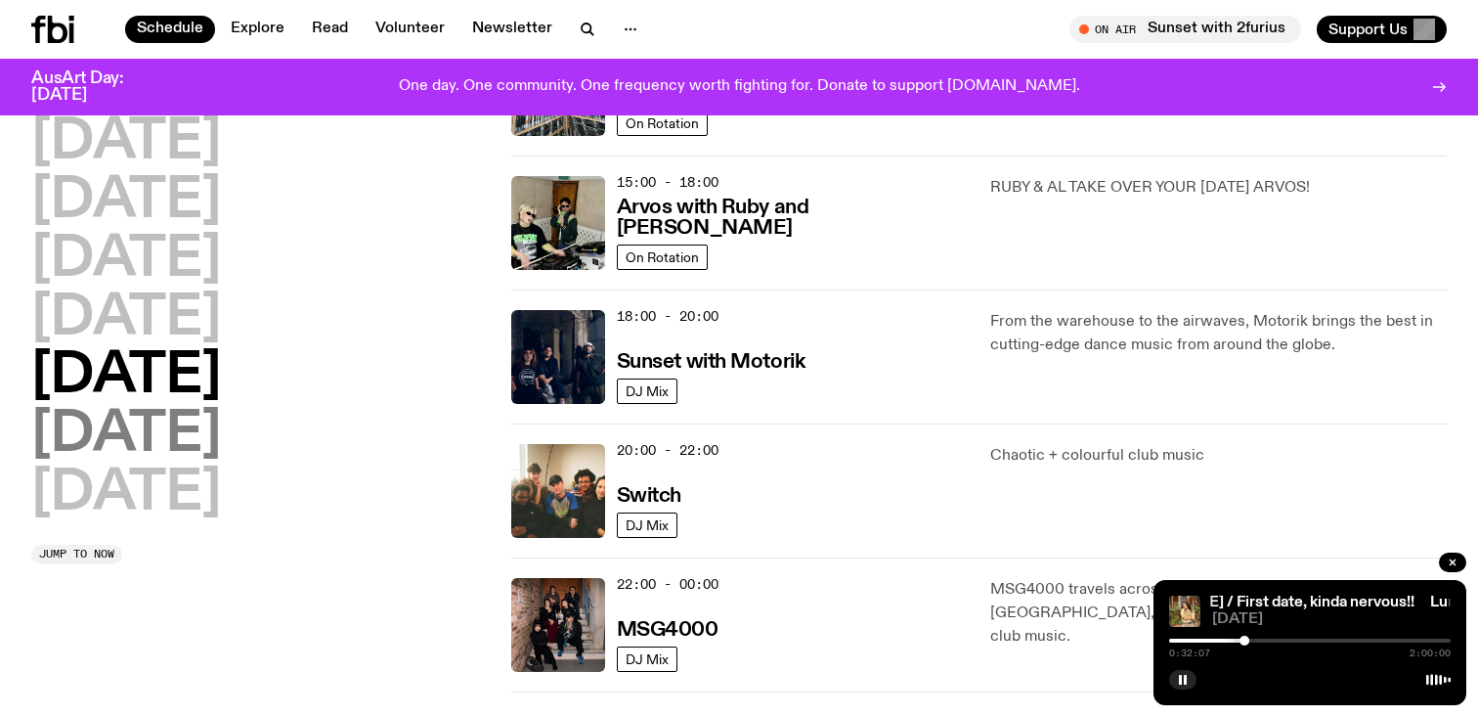
click at [148, 422] on h2 "[DATE]" at bounding box center [126, 435] width 190 height 55
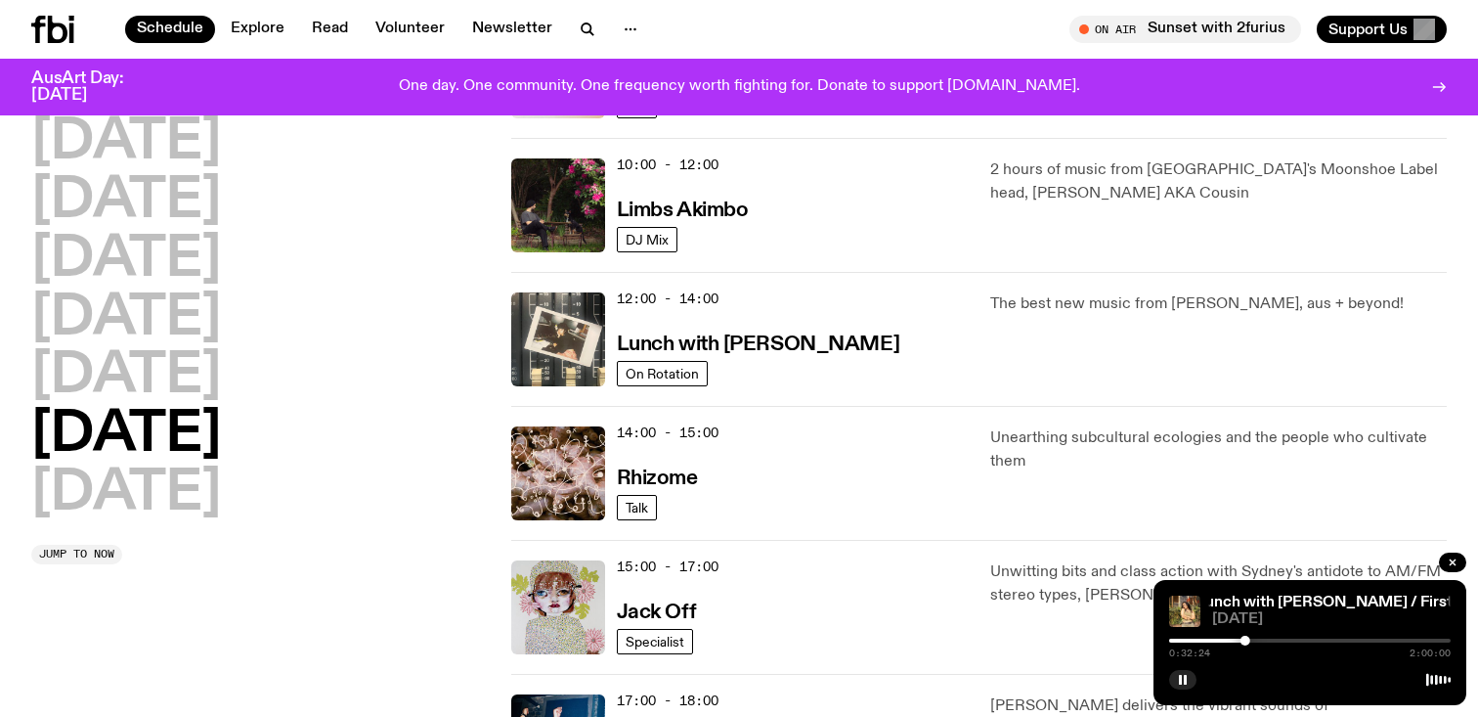
scroll to position [561, 0]
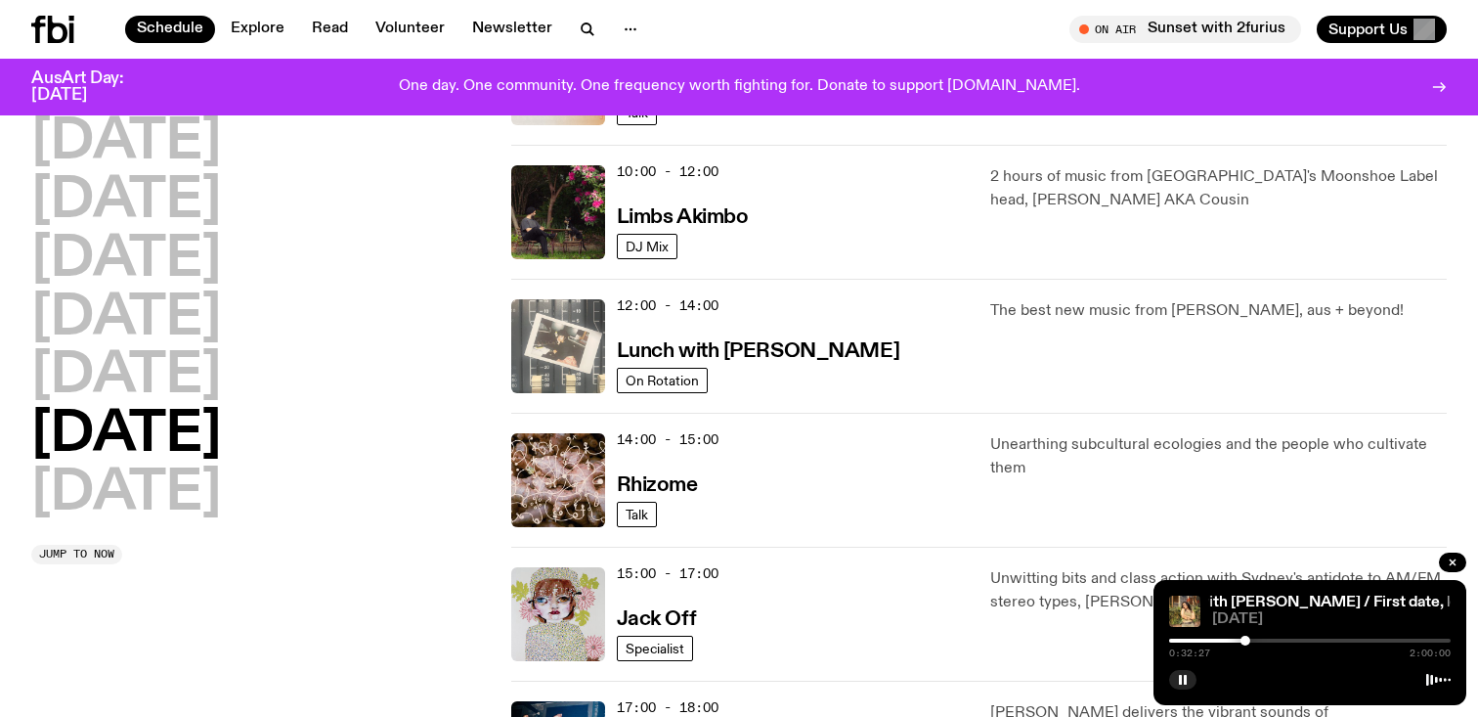
click at [573, 343] on img at bounding box center [558, 346] width 94 height 94
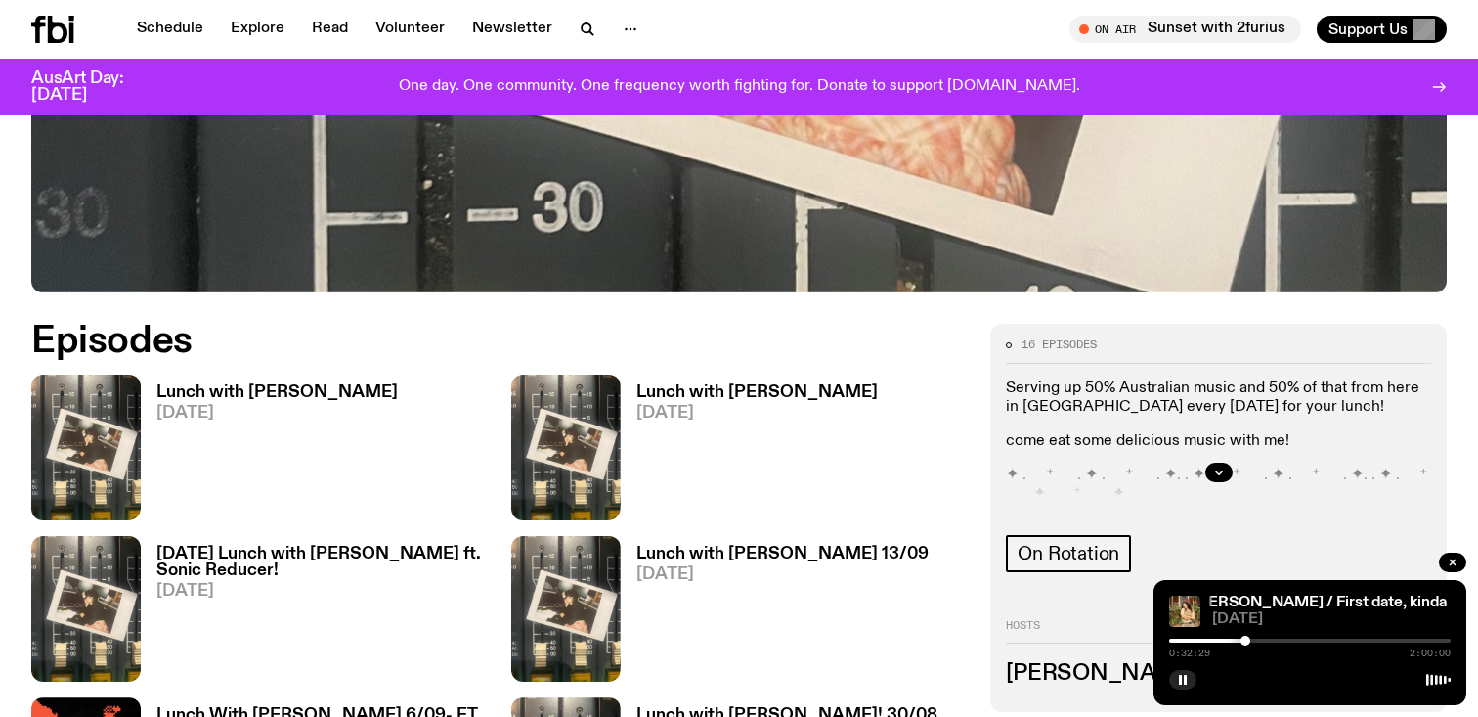
scroll to position [785, 0]
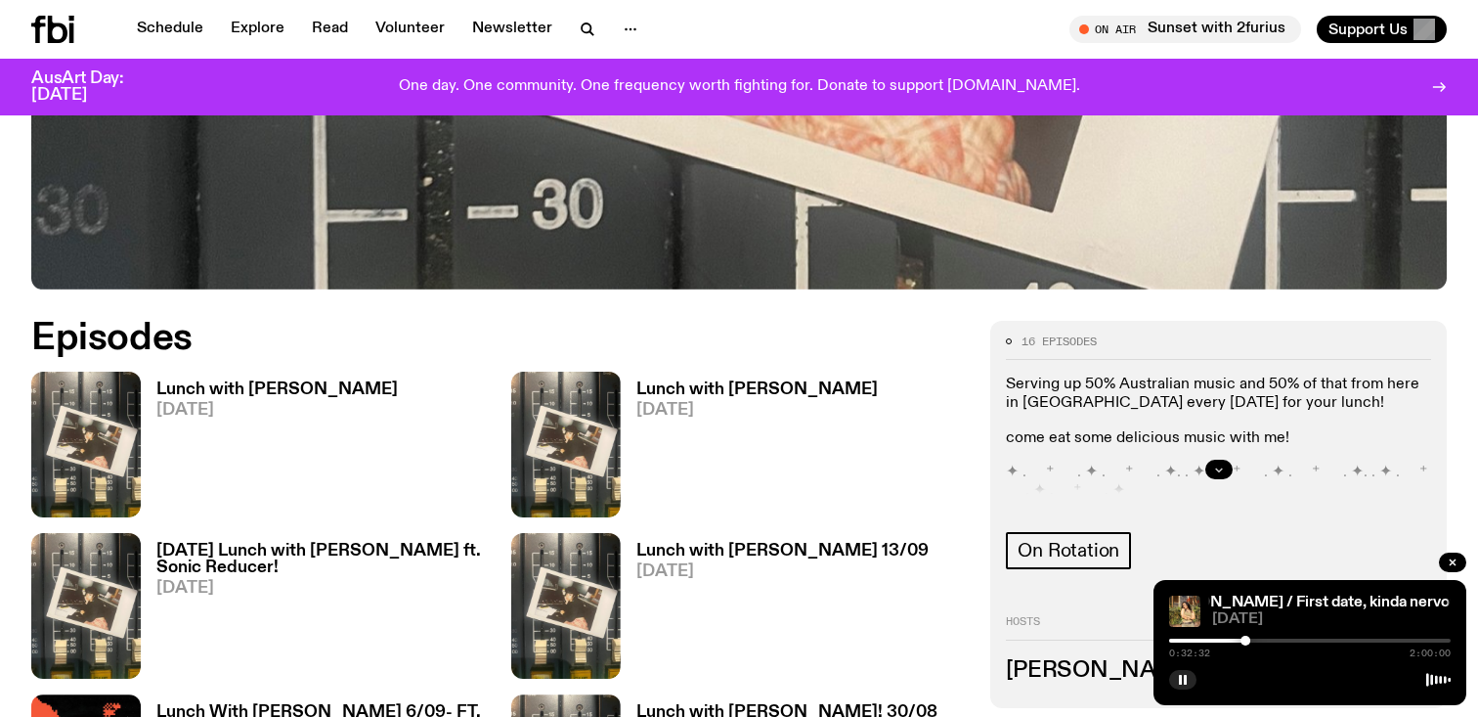
click at [1213, 463] on icon "button" at bounding box center [1219, 469] width 12 height 12
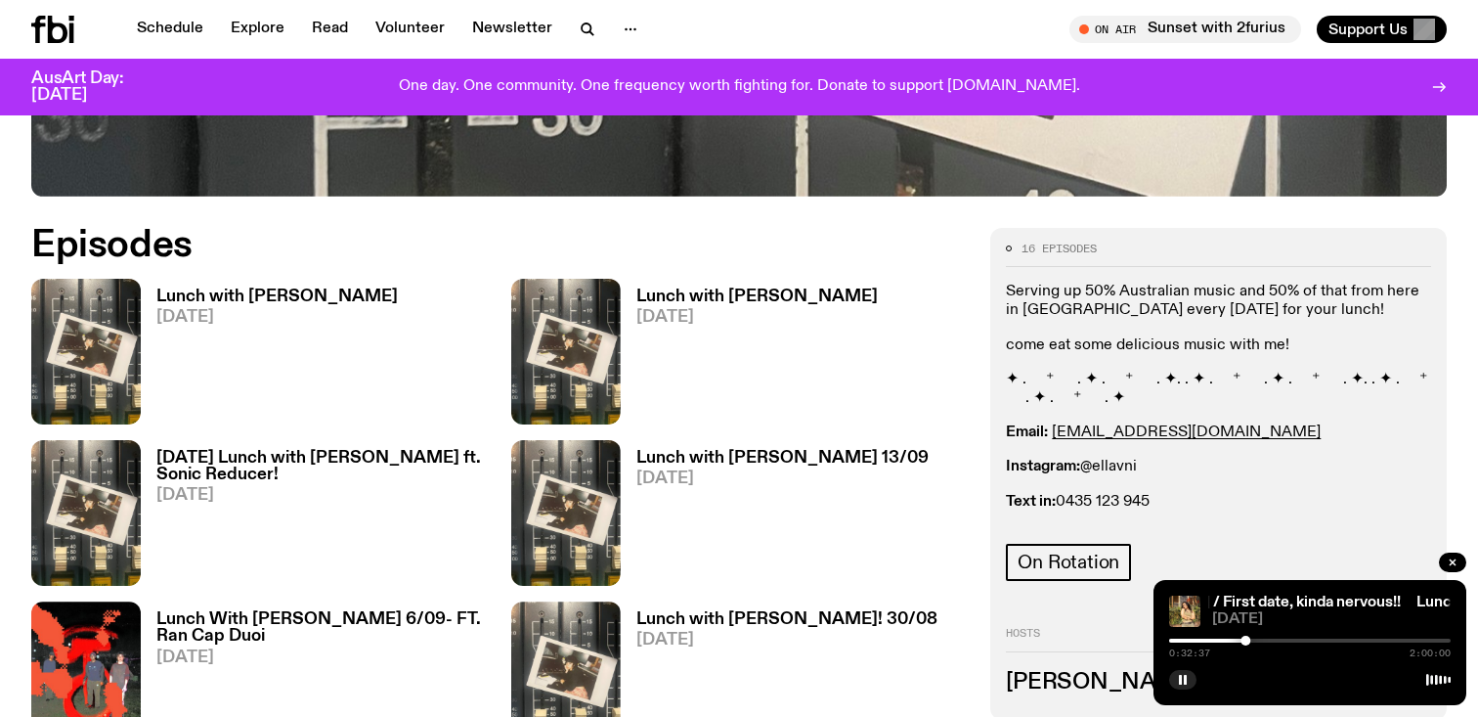
scroll to position [851, 0]
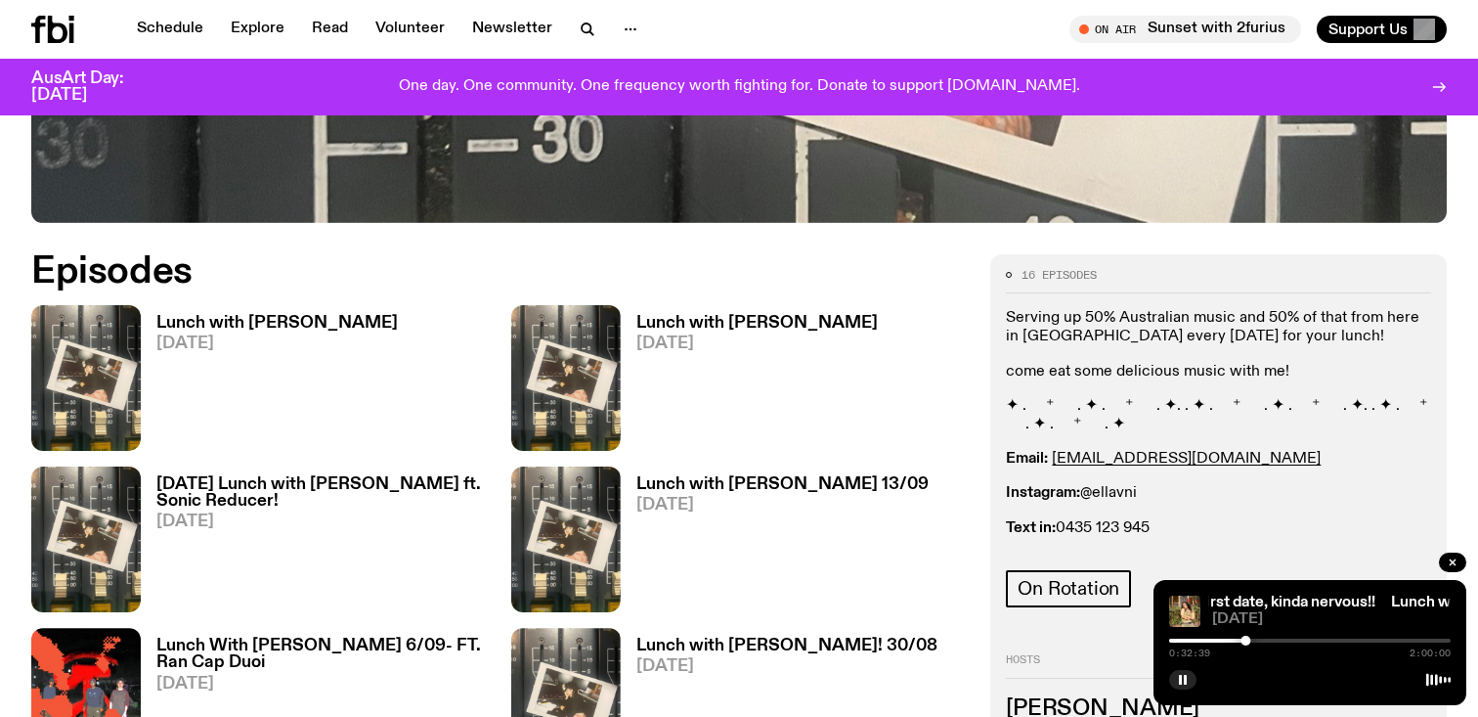
drag, startPoint x: 1181, startPoint y: 470, endPoint x: 1091, endPoint y: 469, distance: 89.9
click at [1091, 469] on div "Serving up 50% Australian music and 50% of that from here in [GEOGRAPHIC_DATA] …" at bounding box center [1218, 423] width 425 height 229
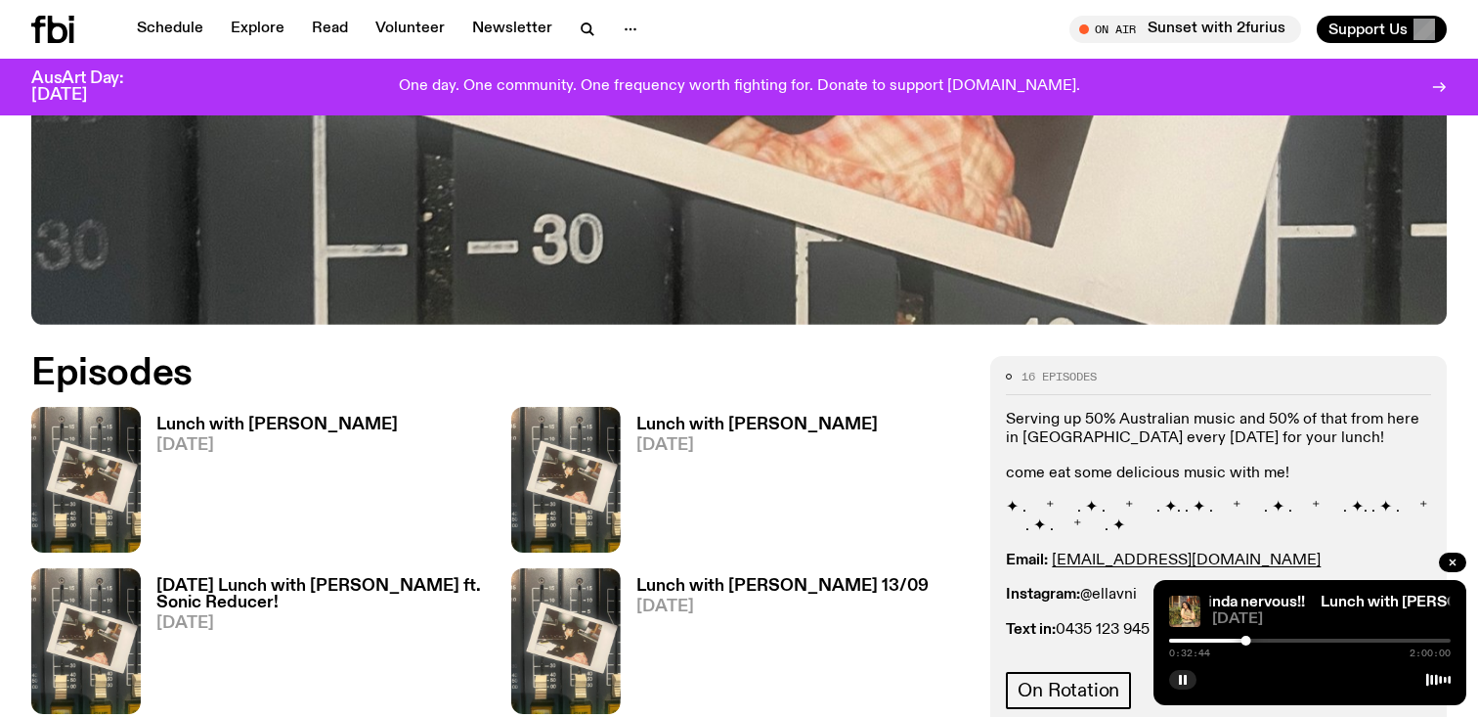
scroll to position [1156, 0]
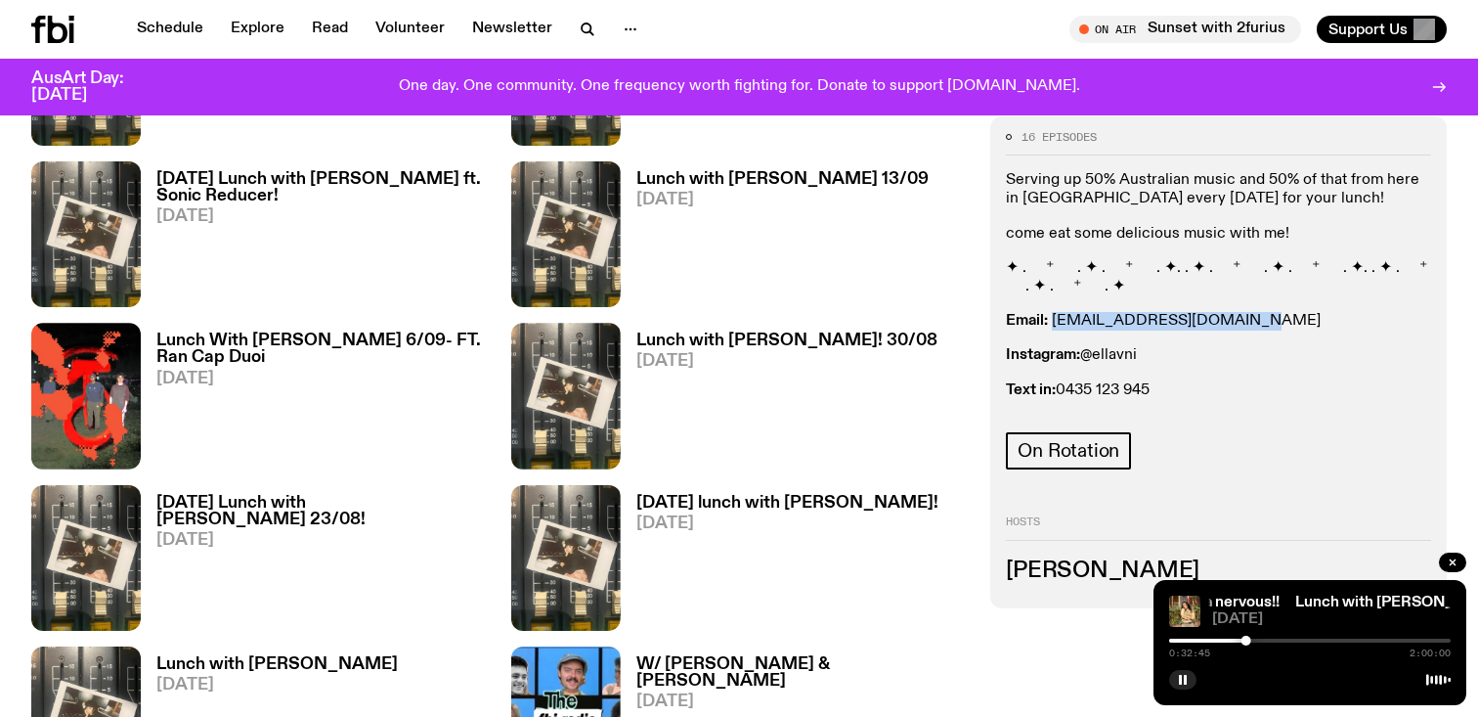
drag, startPoint x: 1159, startPoint y: 317, endPoint x: 1056, endPoint y: 321, distance: 103.7
click at [1056, 321] on p "Email: [EMAIL_ADDRESS][DOMAIN_NAME]" at bounding box center [1218, 321] width 425 height 19
copy link "[EMAIL_ADDRESS][DOMAIN_NAME]"
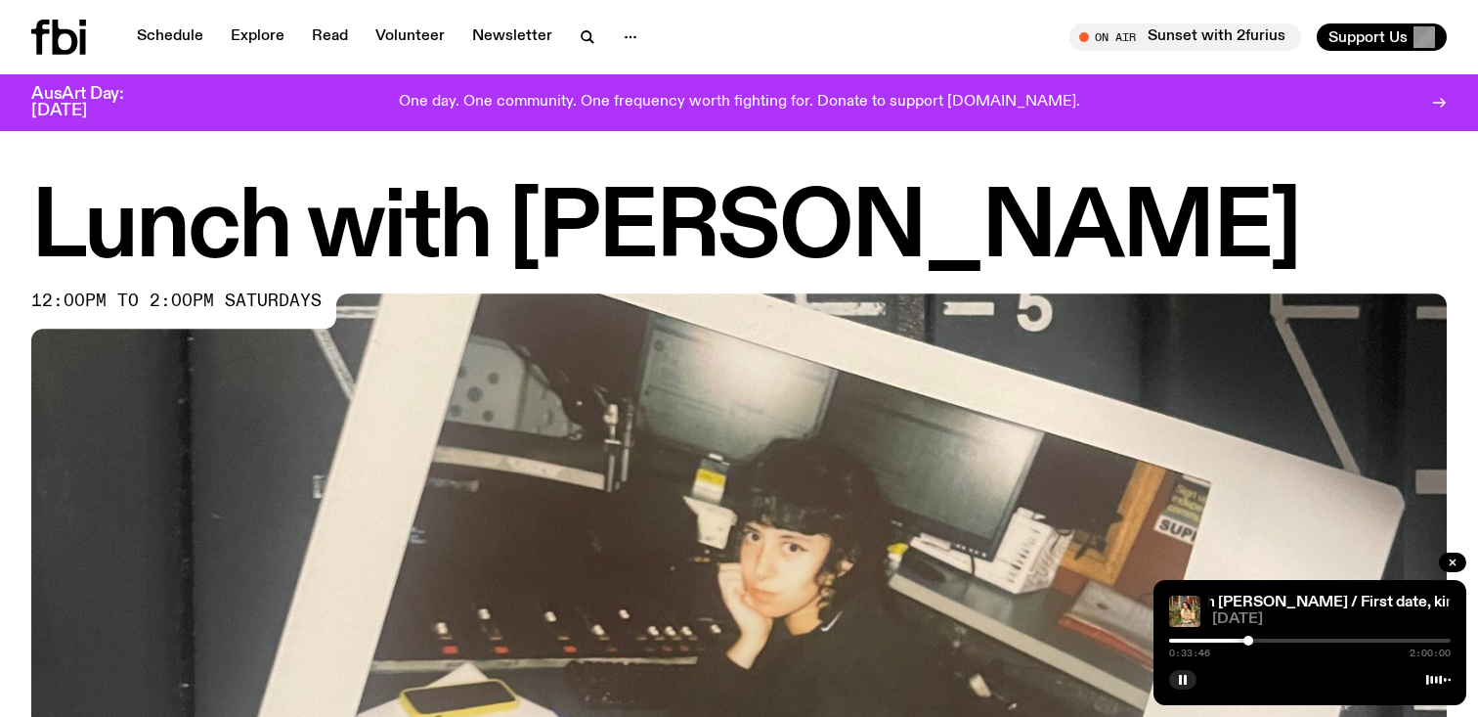
scroll to position [46, 0]
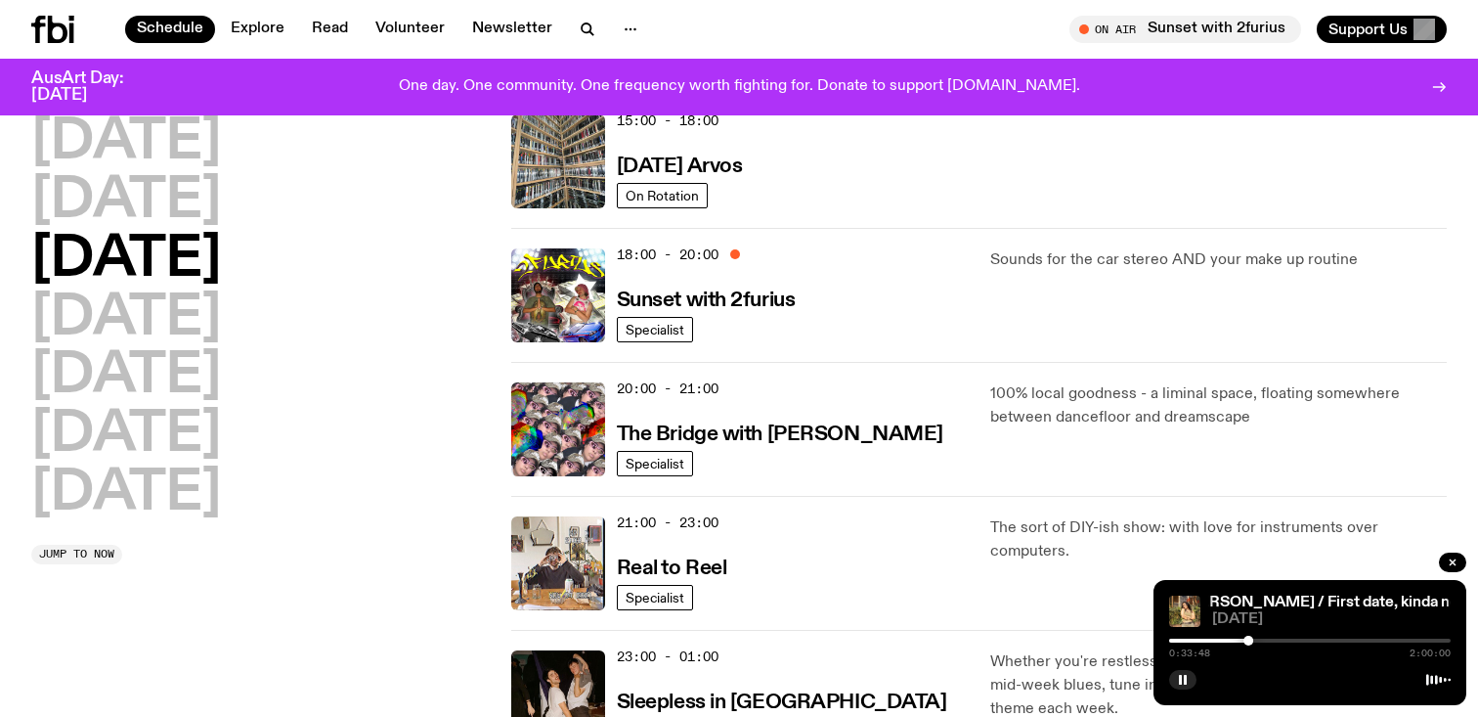
scroll to position [751, 0]
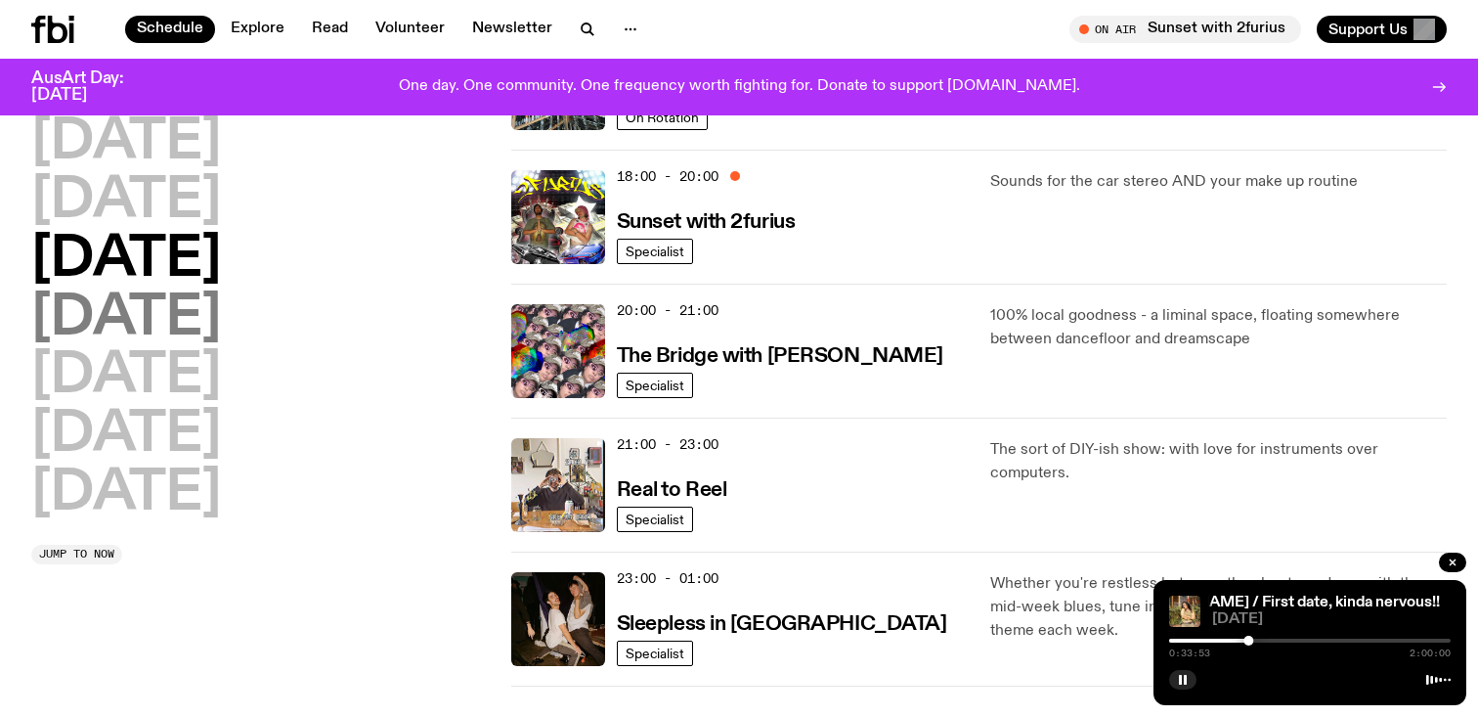
click at [201, 336] on h2 "[DATE]" at bounding box center [126, 318] width 190 height 55
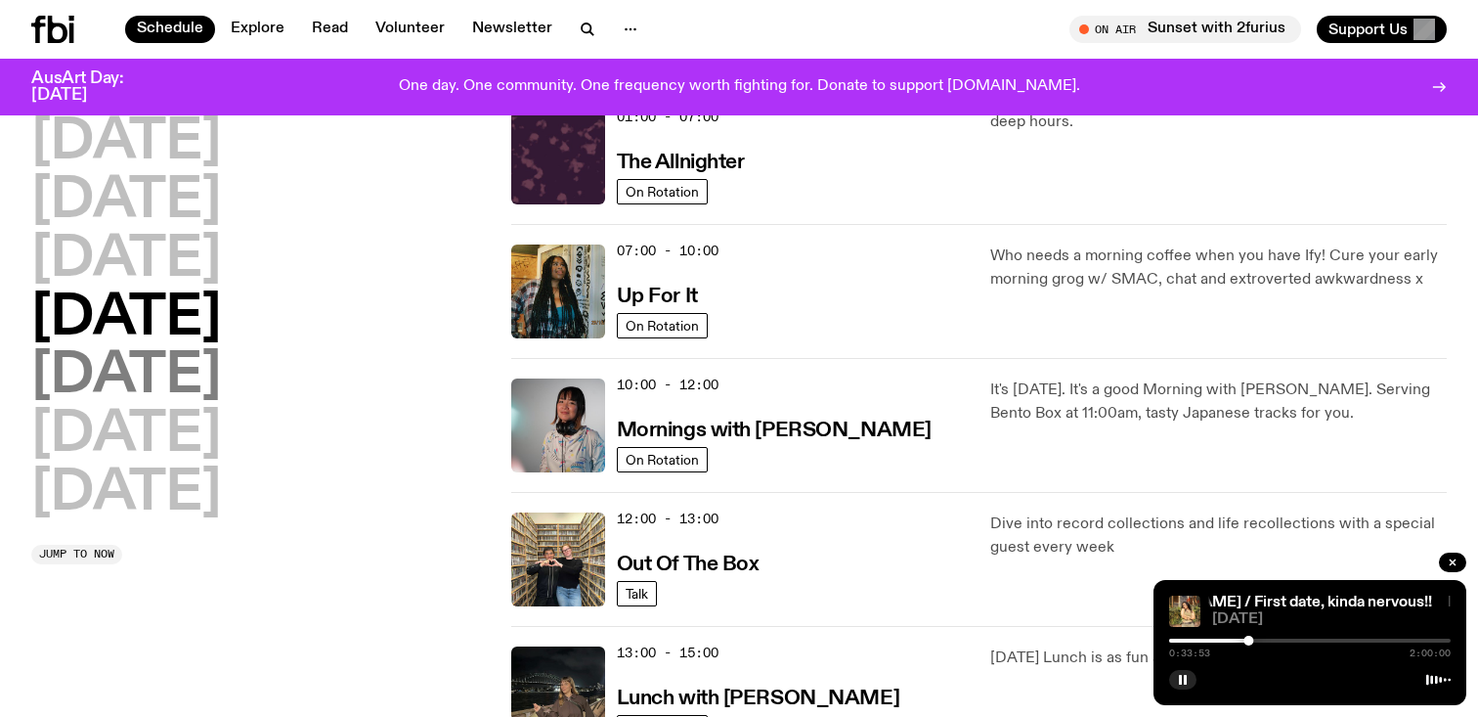
scroll to position [55, 0]
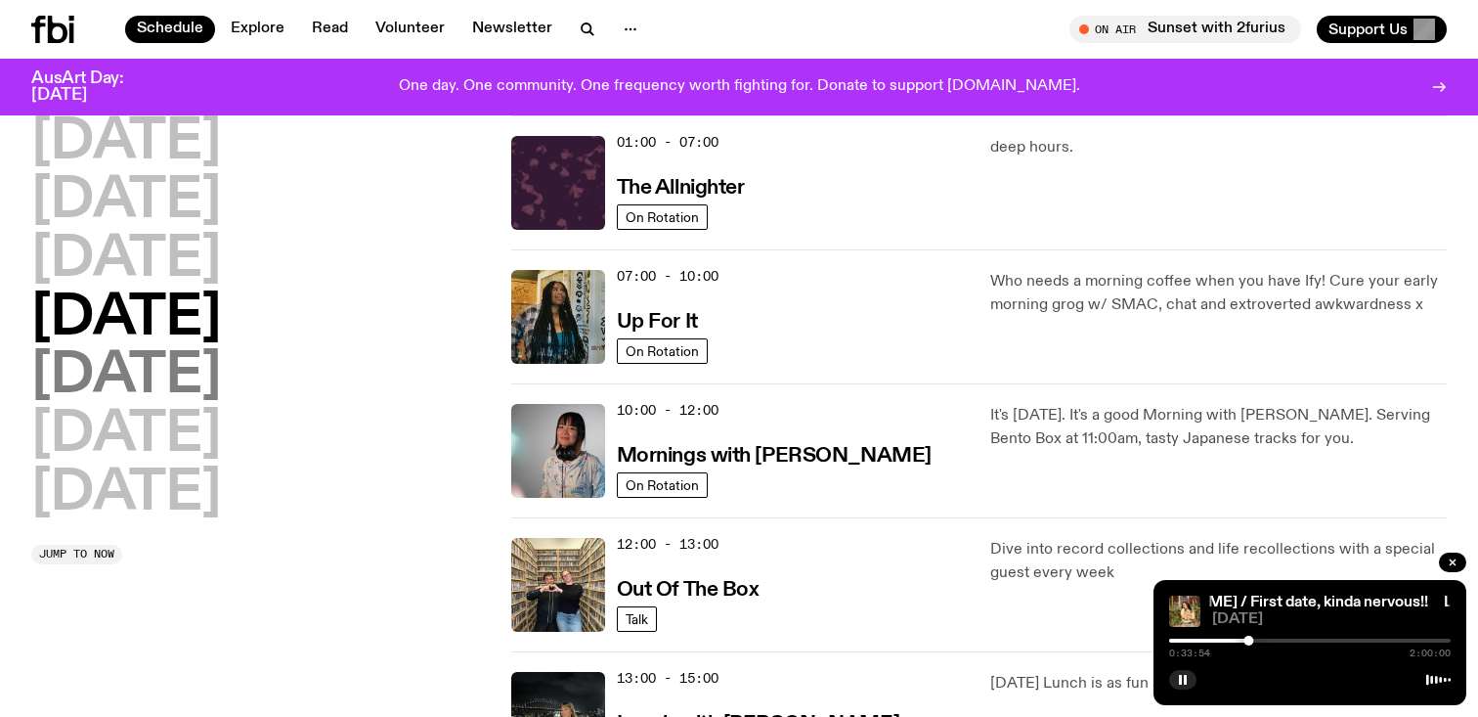
click at [162, 378] on h2 "[DATE]" at bounding box center [126, 376] width 190 height 55
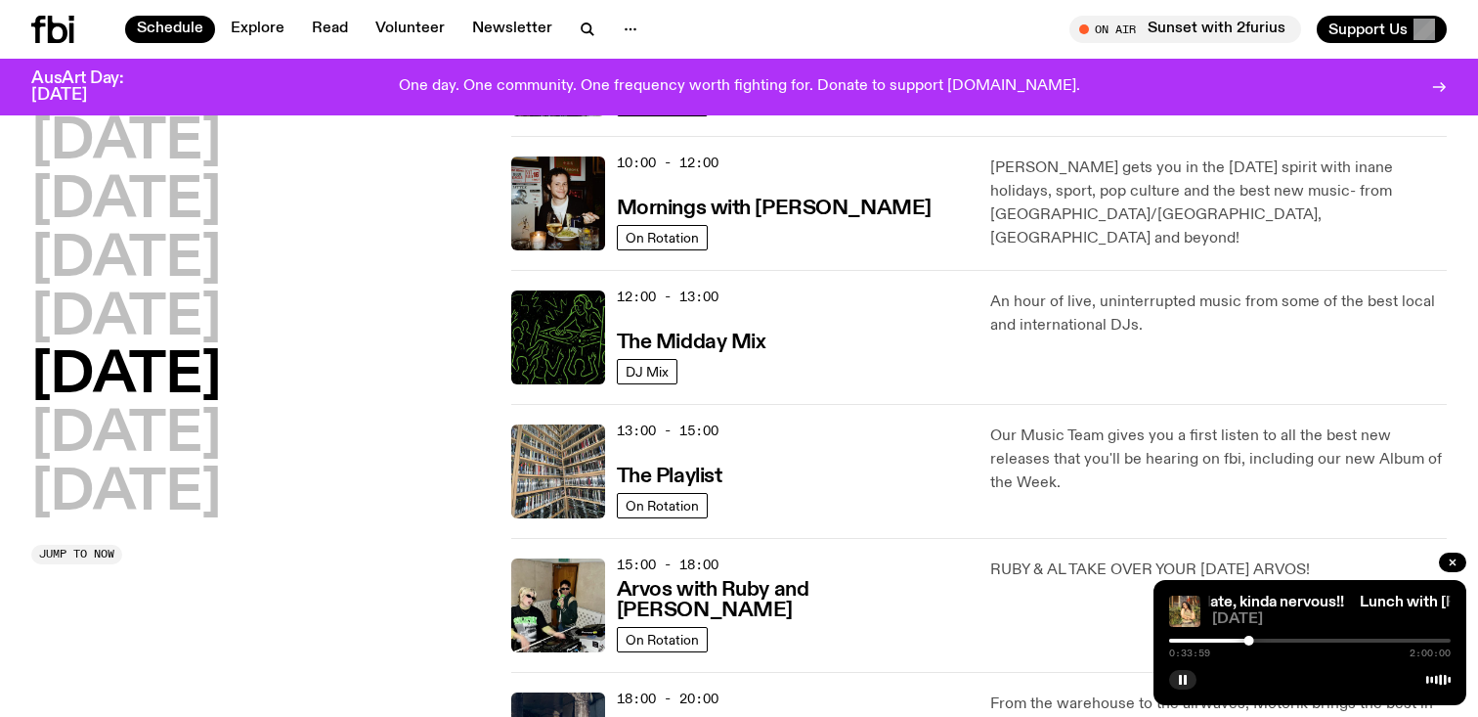
scroll to position [294, 0]
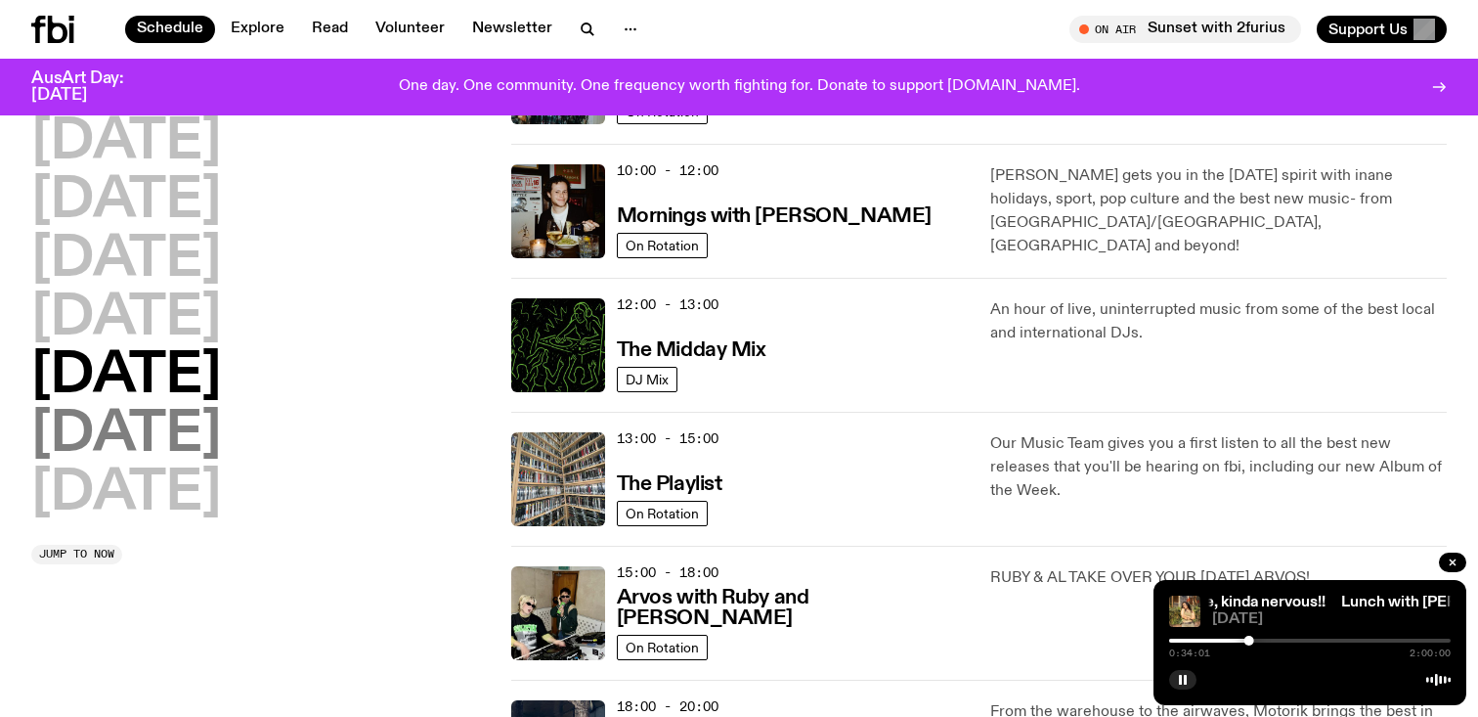
click at [221, 427] on h2 "[DATE]" at bounding box center [126, 435] width 190 height 55
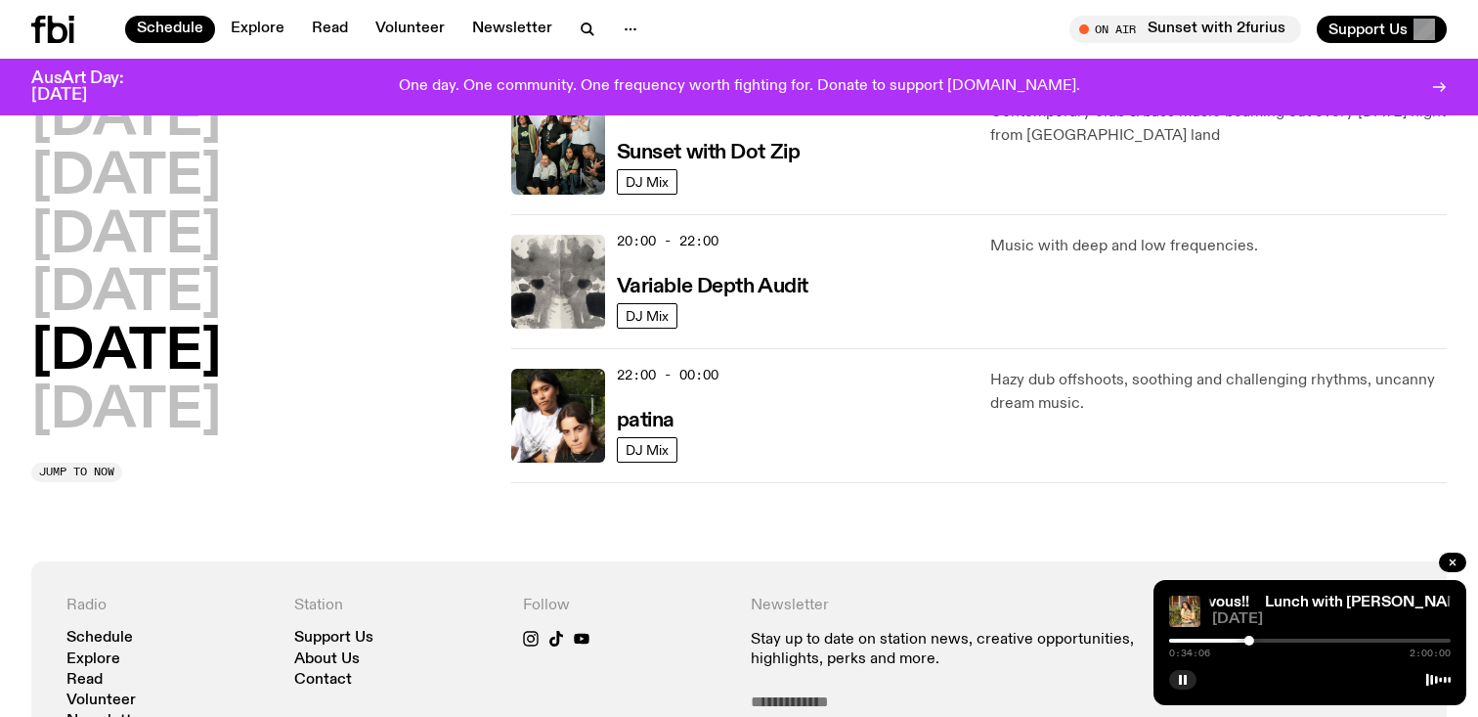
scroll to position [1311, 0]
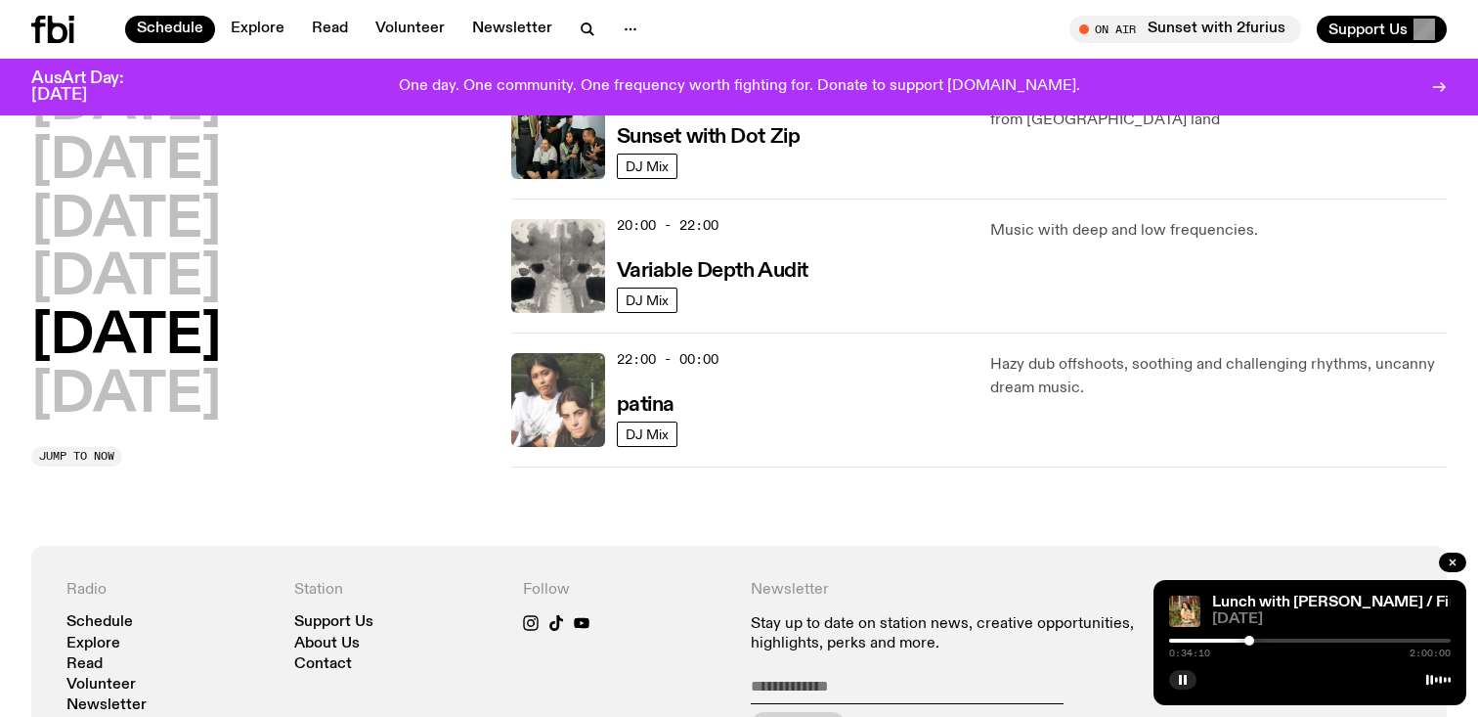
click at [576, 405] on img at bounding box center [558, 400] width 94 height 94
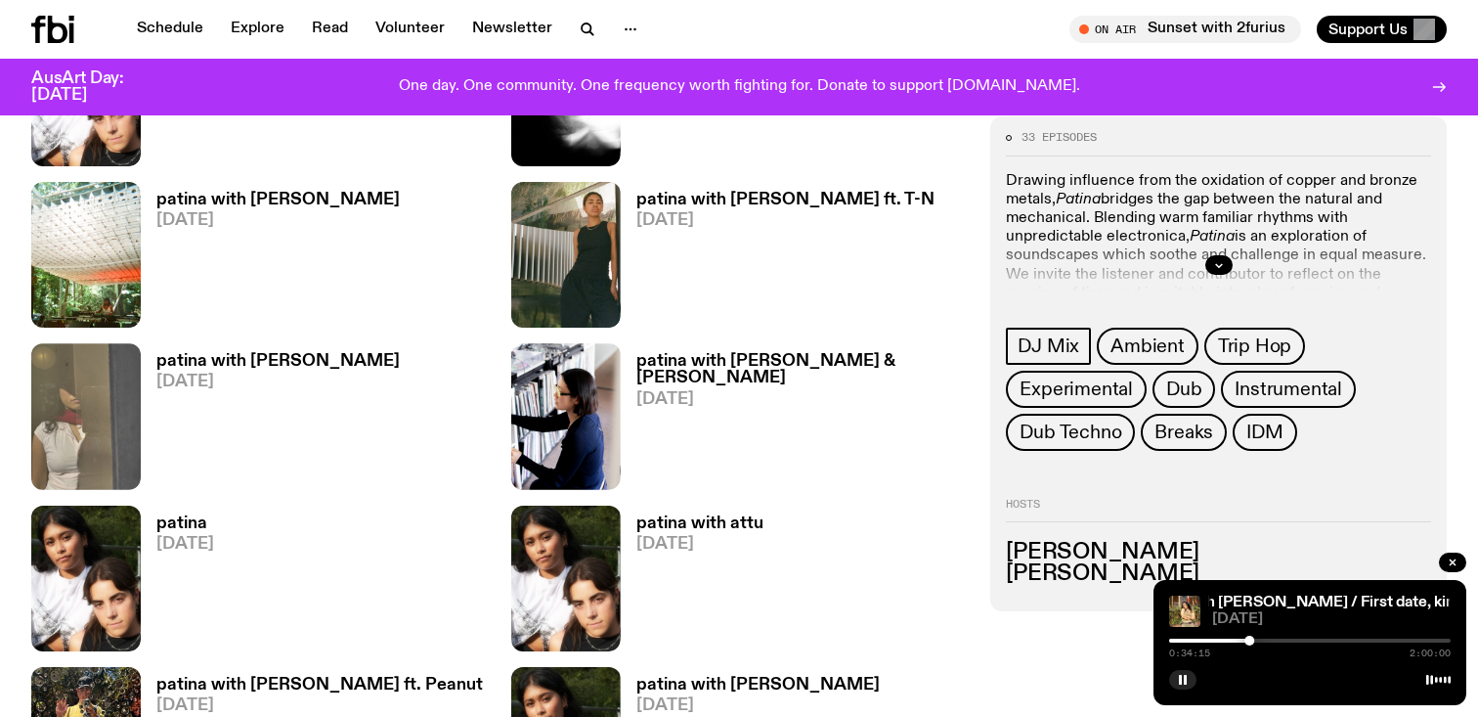
scroll to position [1123, 0]
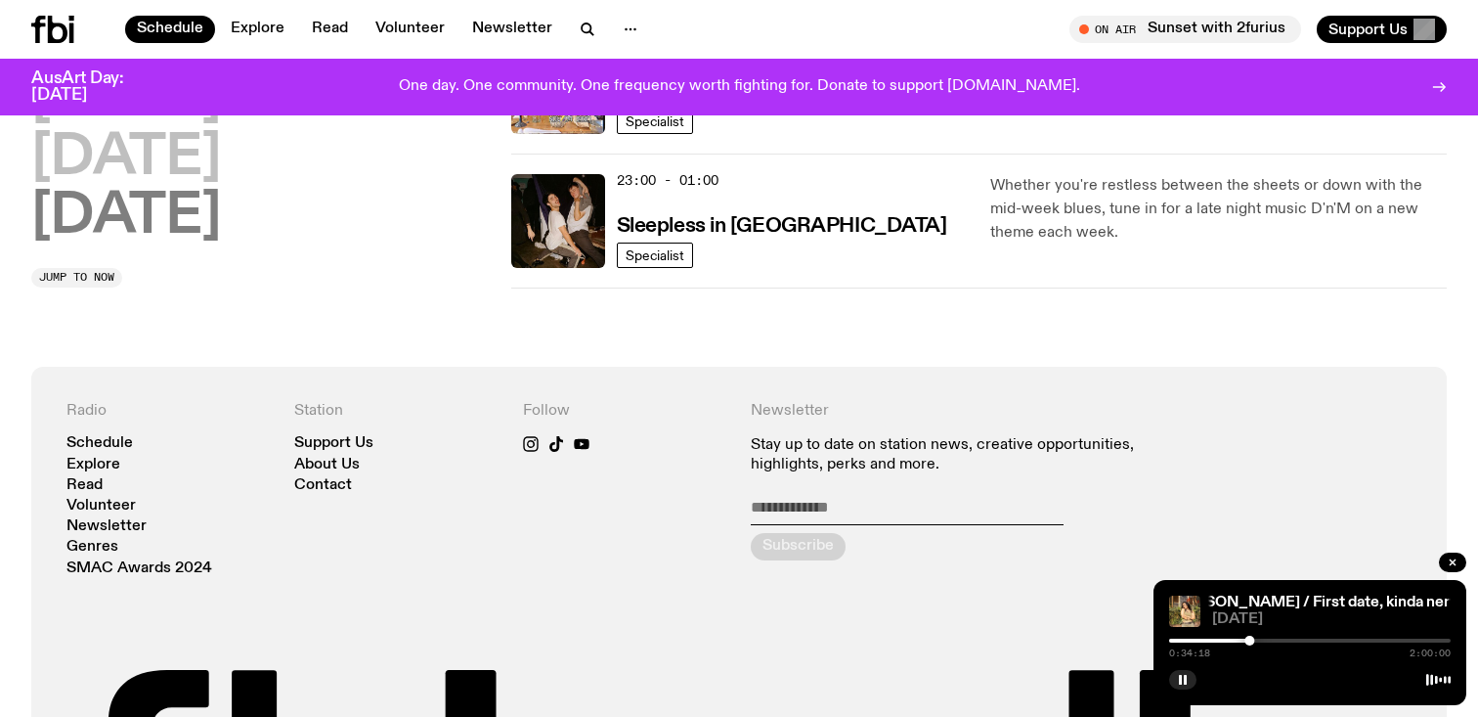
click at [207, 239] on h2 "[DATE]" at bounding box center [126, 217] width 190 height 55
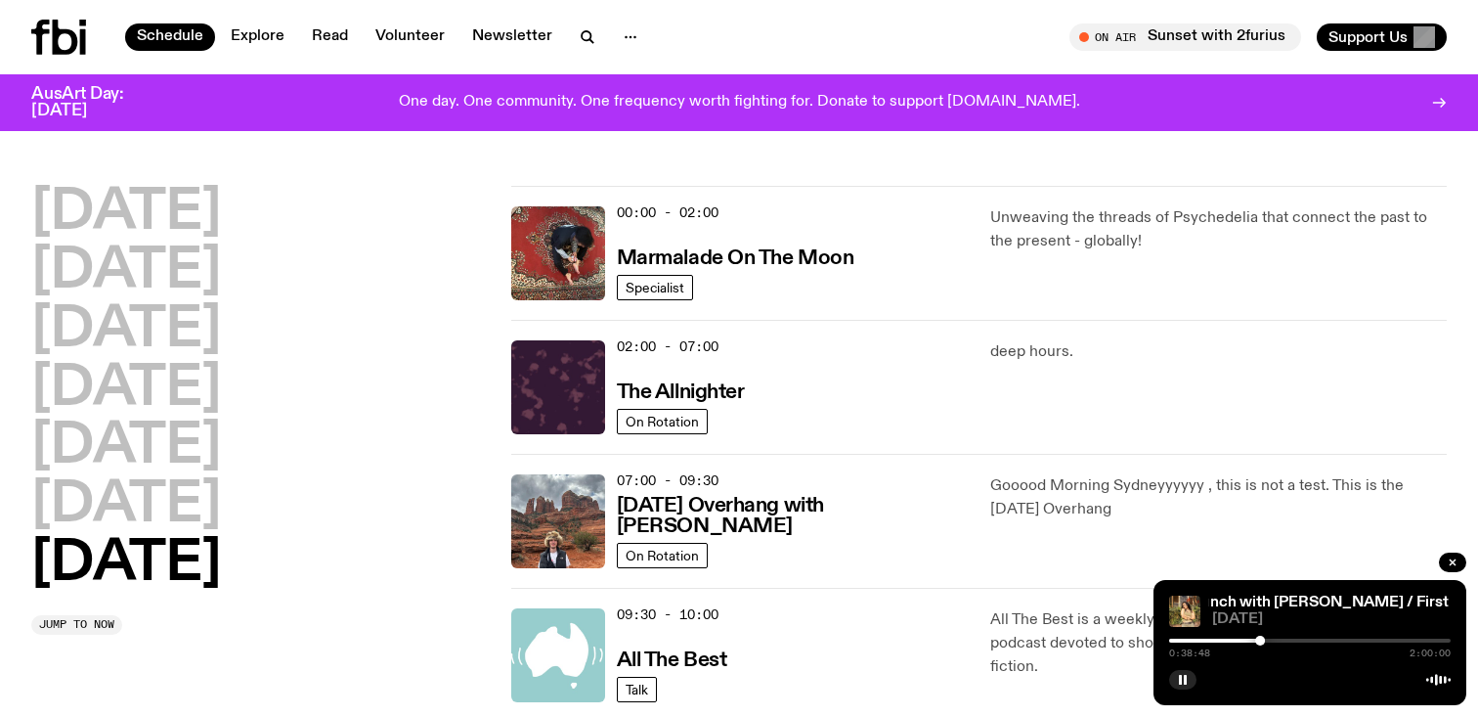
click at [31, 537] on button "[DATE]" at bounding box center [126, 564] width 190 height 55
click at [1182, 692] on div "Lunch with [PERSON_NAME] / First date, kinda nervous!! Lunch with [PERSON_NAME]…" at bounding box center [1310, 642] width 313 height 125
click at [1182, 681] on icon "button" at bounding box center [1183, 680] width 12 height 12
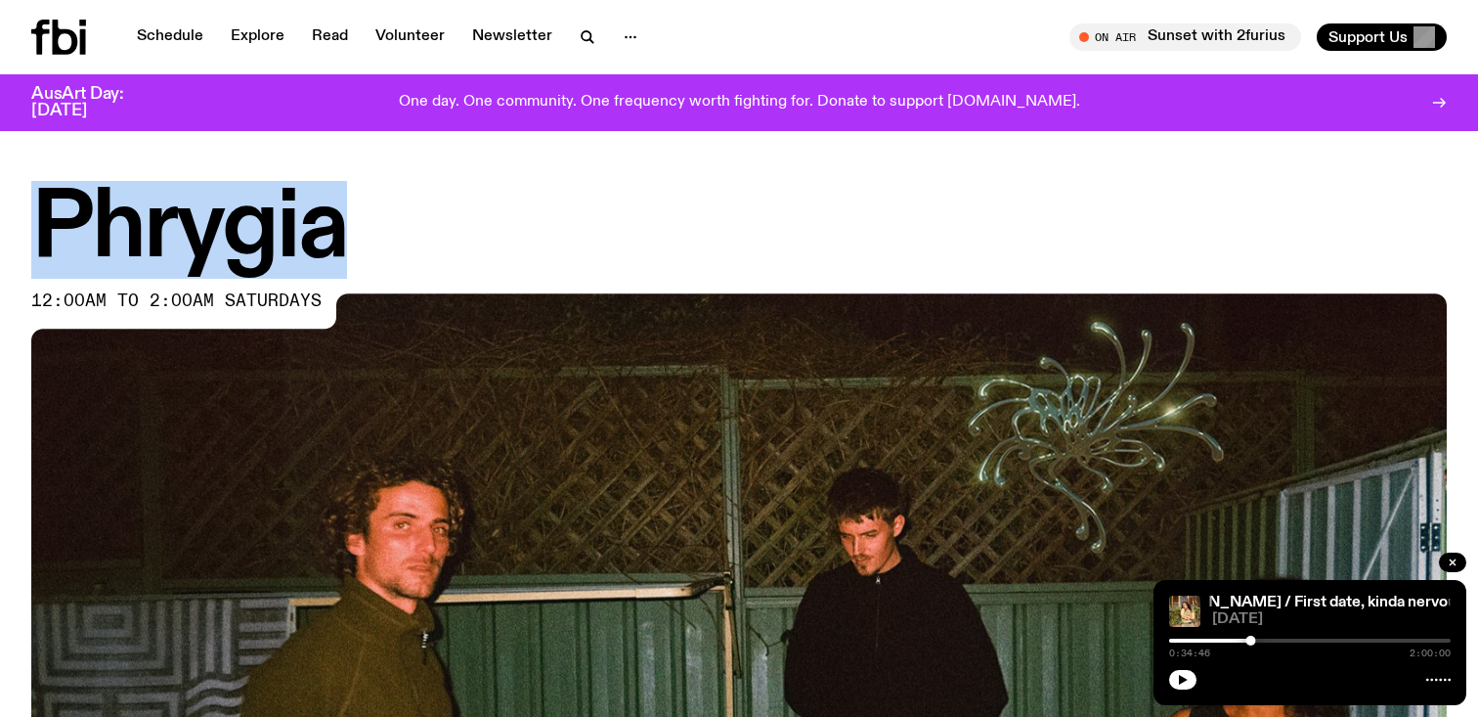
drag, startPoint x: 35, startPoint y: 219, endPoint x: 329, endPoint y: 234, distance: 294.6
click at [329, 234] on h1 "Phrygia" at bounding box center [739, 230] width 1416 height 88
copy h1 "Phrygia"
